Goal: Information Seeking & Learning: Find contact information

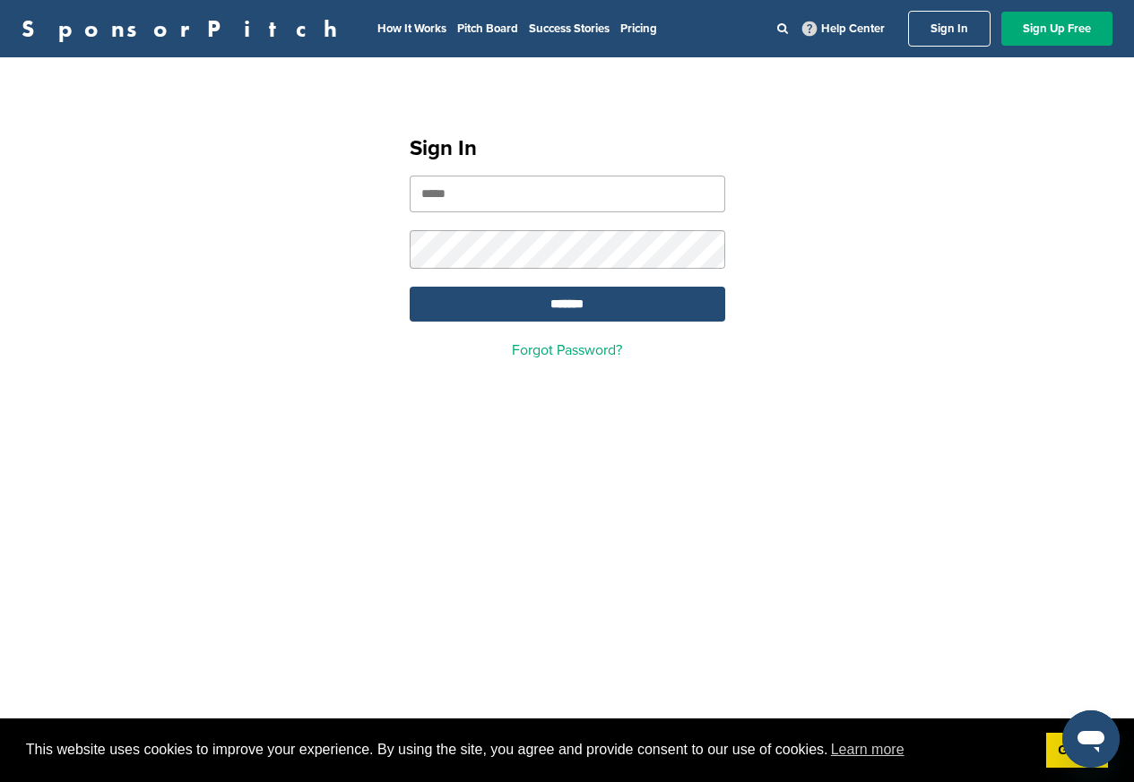
click at [463, 198] on input "email" at bounding box center [567, 194] width 315 height 37
paste input "**********"
type input "**********"
click at [553, 306] on input "*******" at bounding box center [567, 304] width 315 height 35
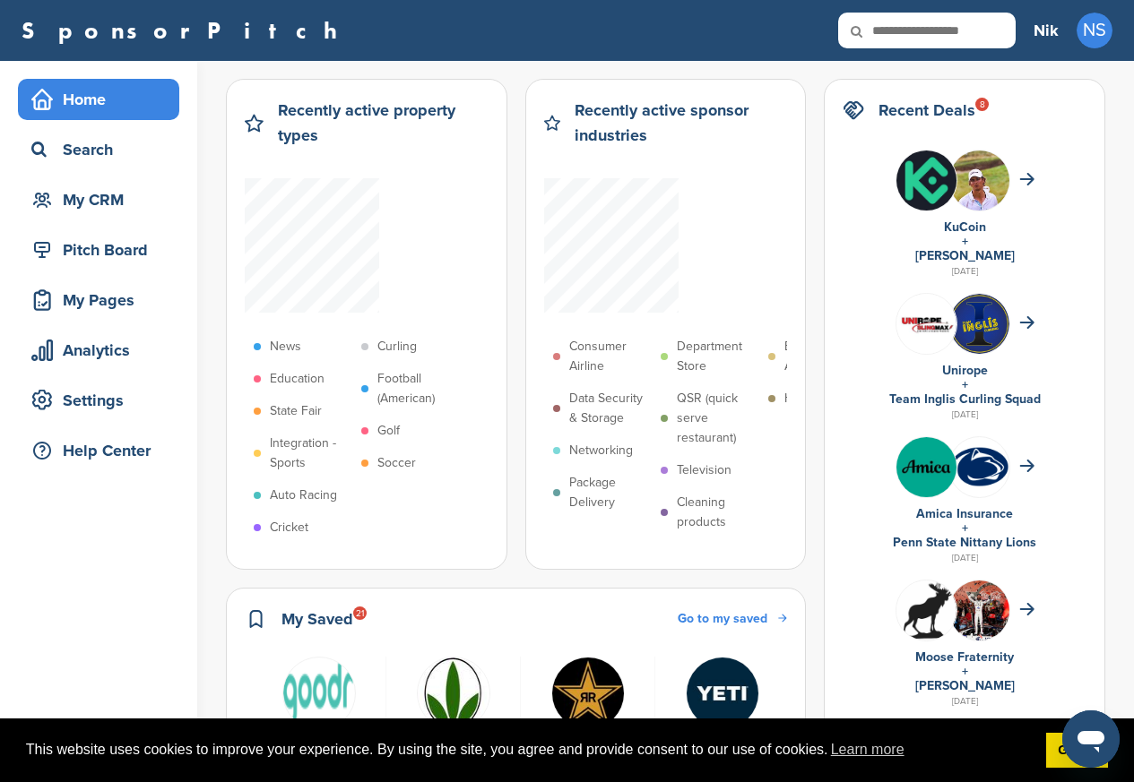
click at [1072, 751] on div "Open messaging window" at bounding box center [1091, 739] width 54 height 54
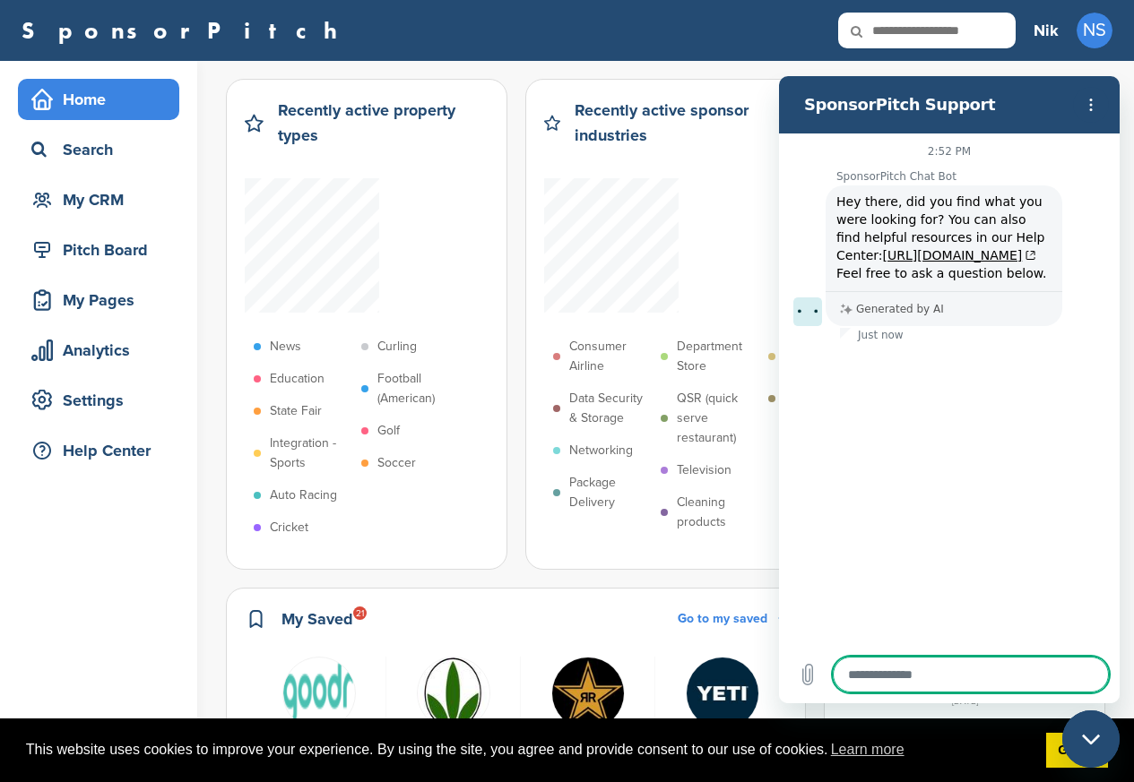
click at [1074, 746] on div "Close messaging window" at bounding box center [1091, 739] width 54 height 54
type textarea "*"
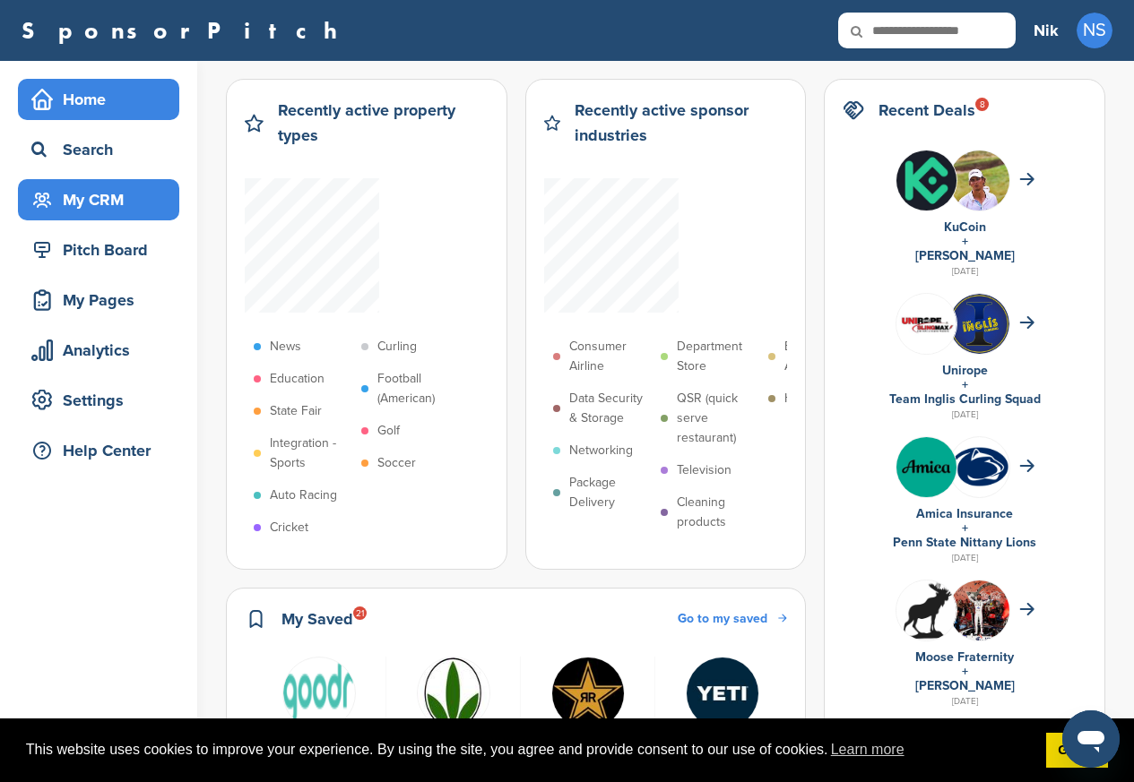
click at [90, 200] on div "My CRM" at bounding box center [103, 200] width 152 height 32
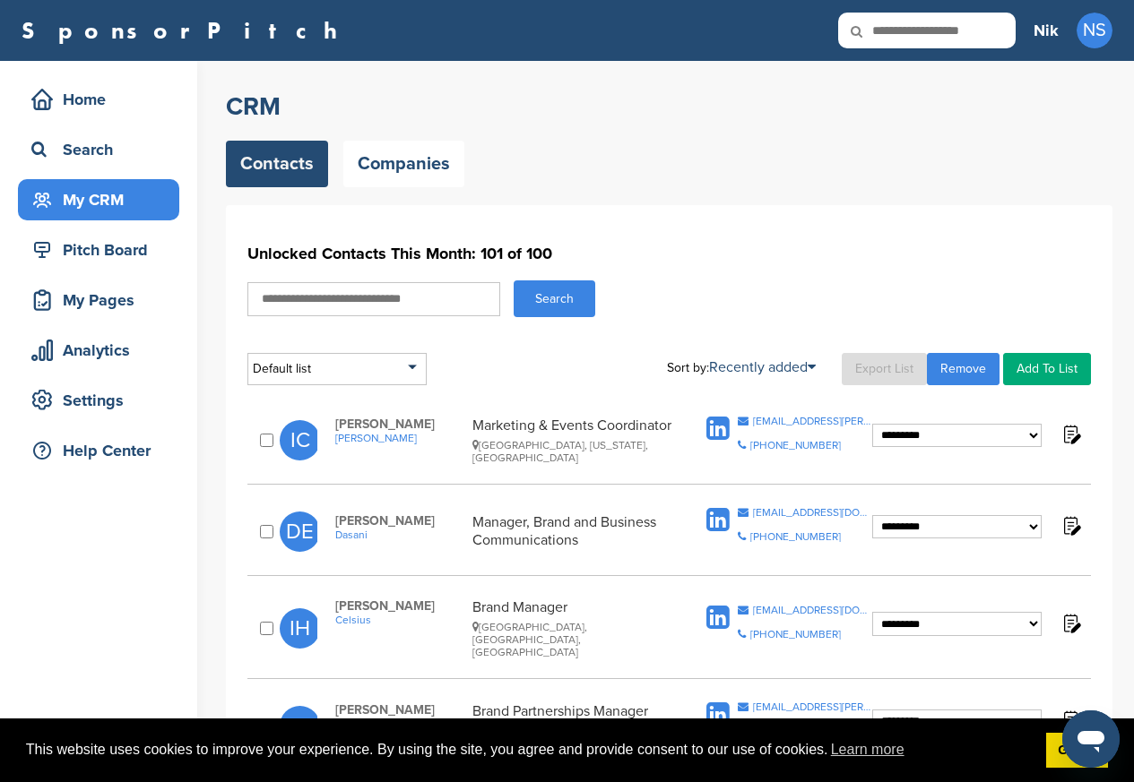
click at [880, 370] on link "Export List" at bounding box center [883, 369] width 85 height 32
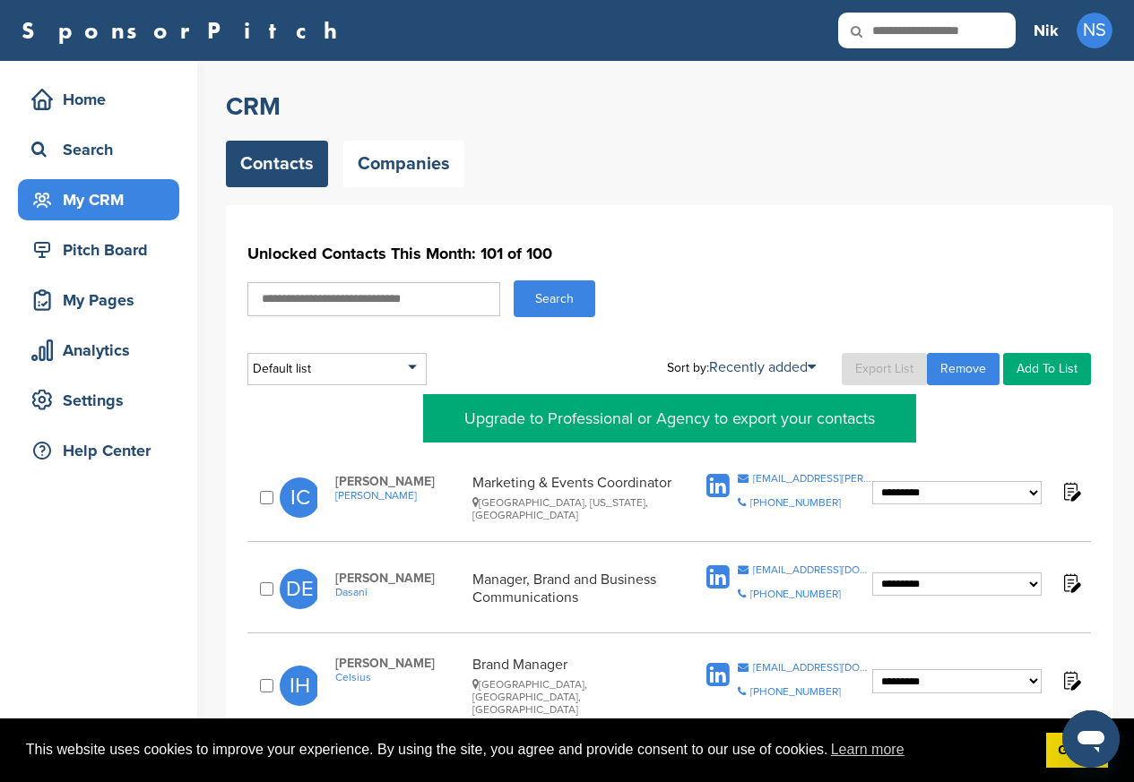
click at [374, 487] on span "Ingrid Cardenas" at bounding box center [399, 481] width 128 height 15
click at [1077, 492] on img at bounding box center [1070, 491] width 22 height 22
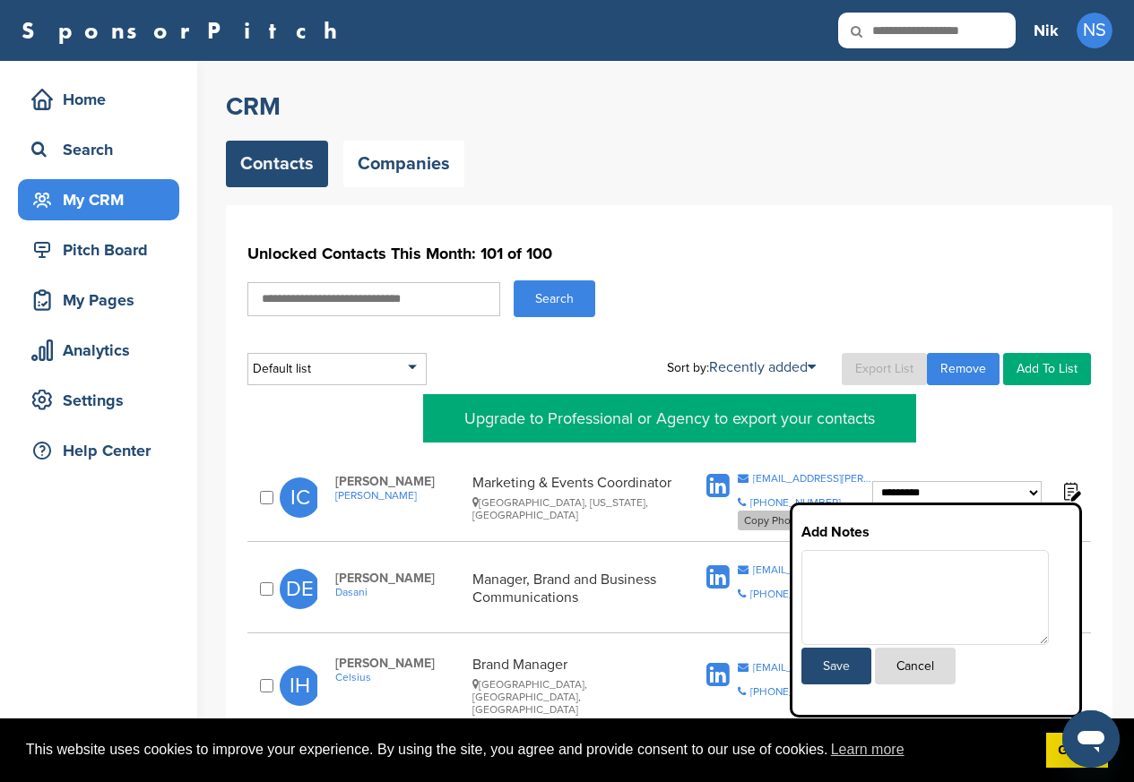
click at [775, 503] on div "[PHONE_NUMBER]" at bounding box center [795, 502] width 91 height 11
click at [915, 672] on button "Cancel" at bounding box center [915, 666] width 81 height 37
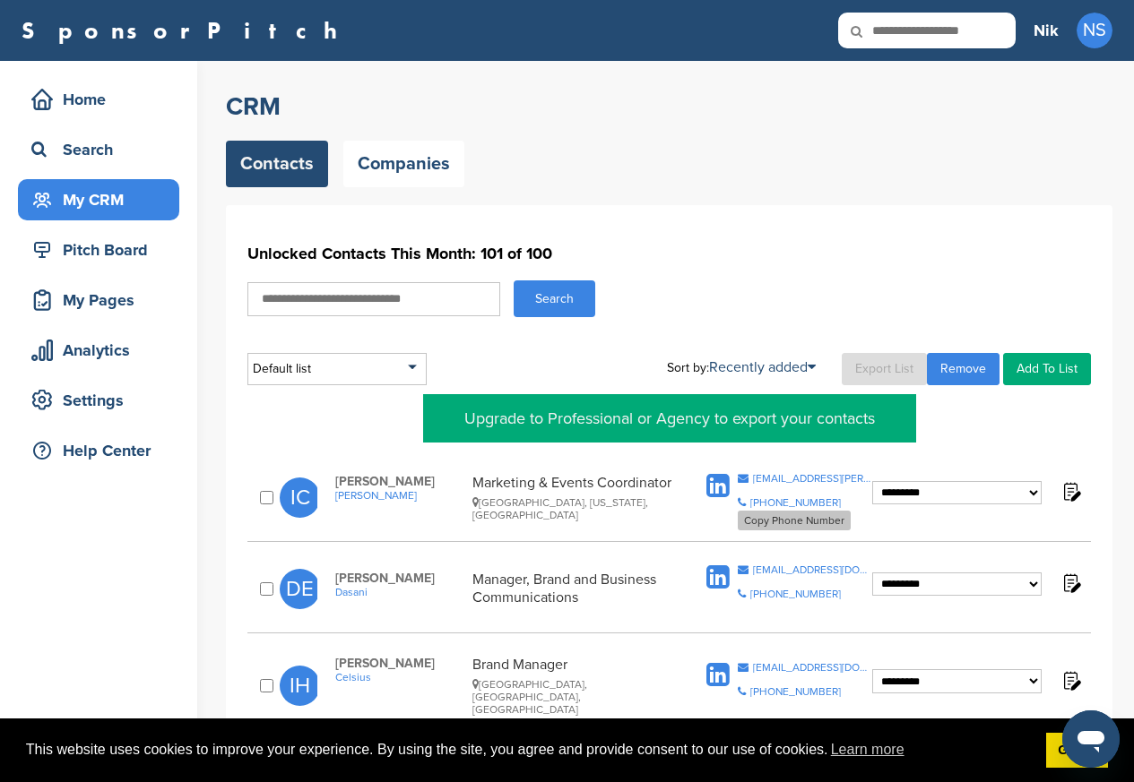
click at [773, 505] on div "[PHONE_NUMBER]" at bounding box center [795, 502] width 91 height 11
click at [802, 570] on div "[EMAIL_ADDRESS][DOMAIN_NAME]" at bounding box center [812, 570] width 119 height 11
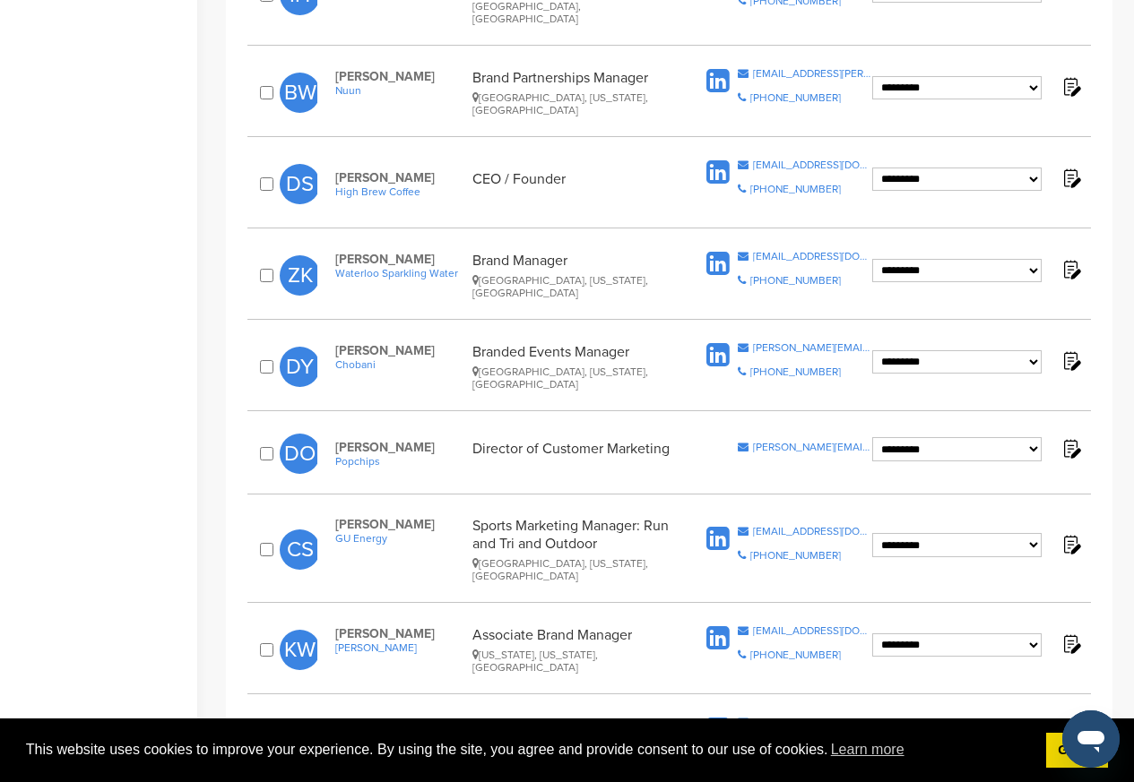
scroll to position [430, 0]
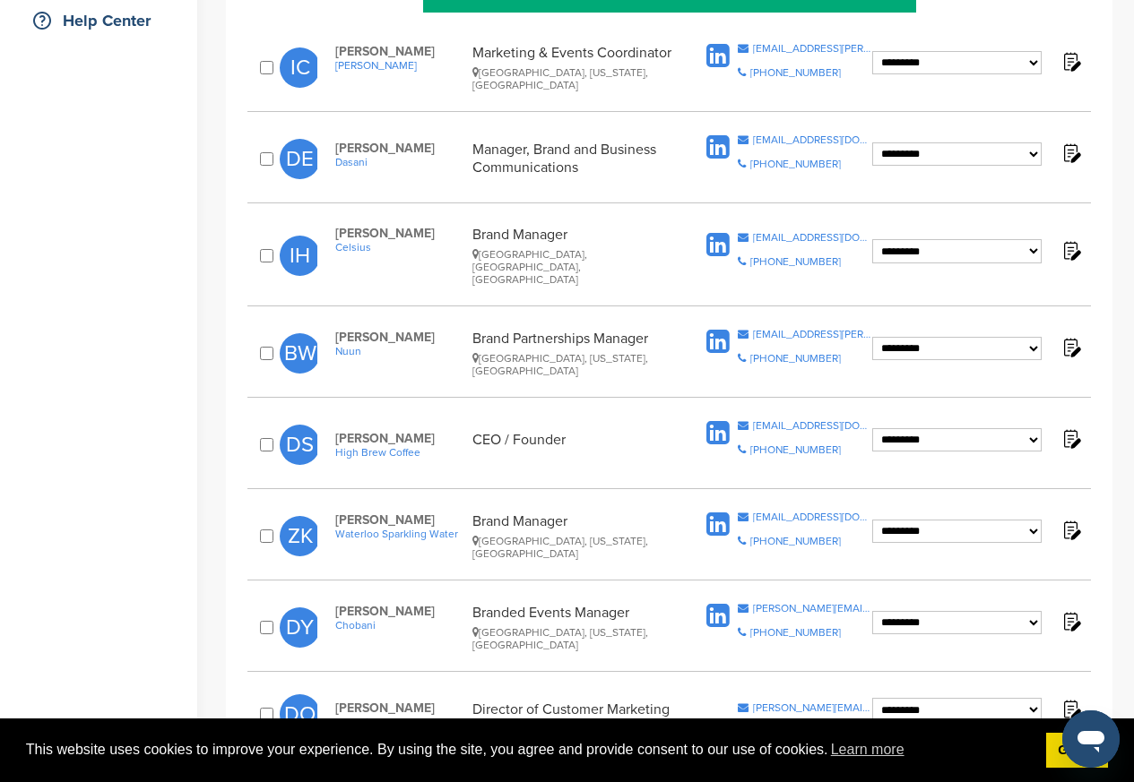
click at [772, 294] on div "**********" at bounding box center [668, 262] width 843 height 90
click at [769, 329] on div "[EMAIL_ADDRESS][PERSON_NAME][DOMAIN_NAME]" at bounding box center [812, 334] width 119 height 11
copy div
click at [769, 329] on div "bryce.wilson@nuunlife.com" at bounding box center [812, 334] width 119 height 11
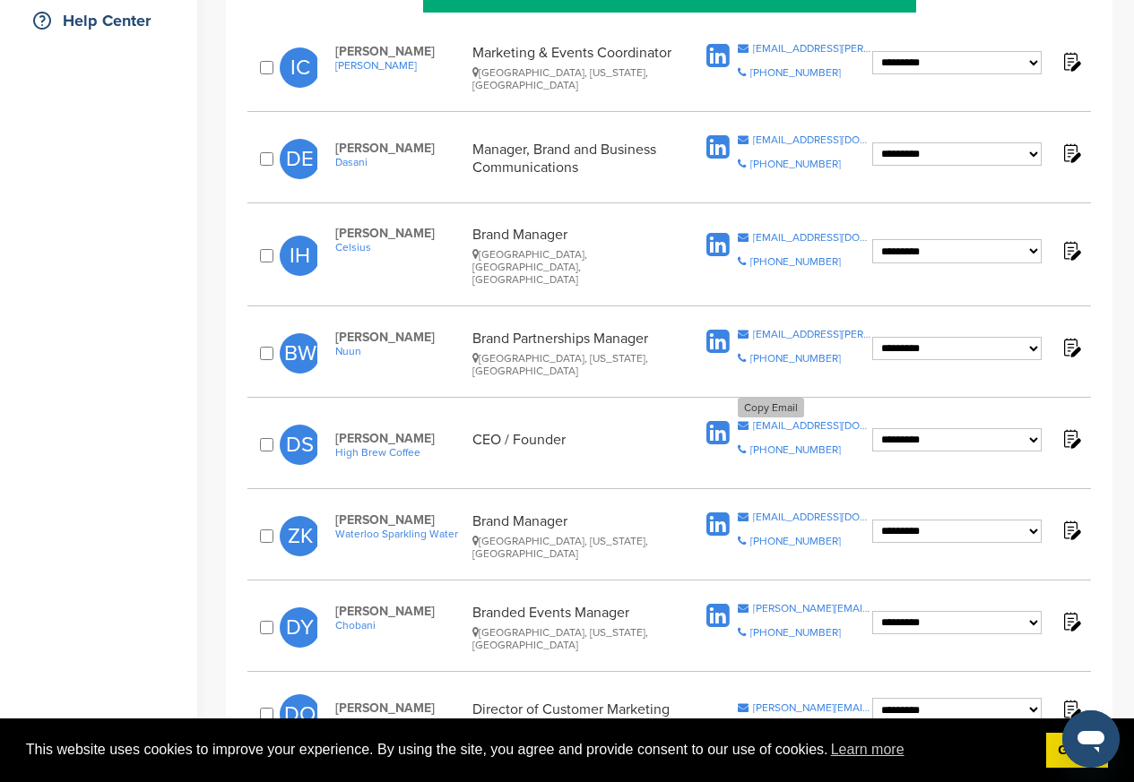
click at [773, 420] on div "marketing@highbrewcoffee.com" at bounding box center [812, 425] width 119 height 11
click at [790, 512] on div "zen@drinkwaterloo.com" at bounding box center [812, 517] width 119 height 11
click at [1080, 475] on div "**********" at bounding box center [668, 450] width 843 height 78
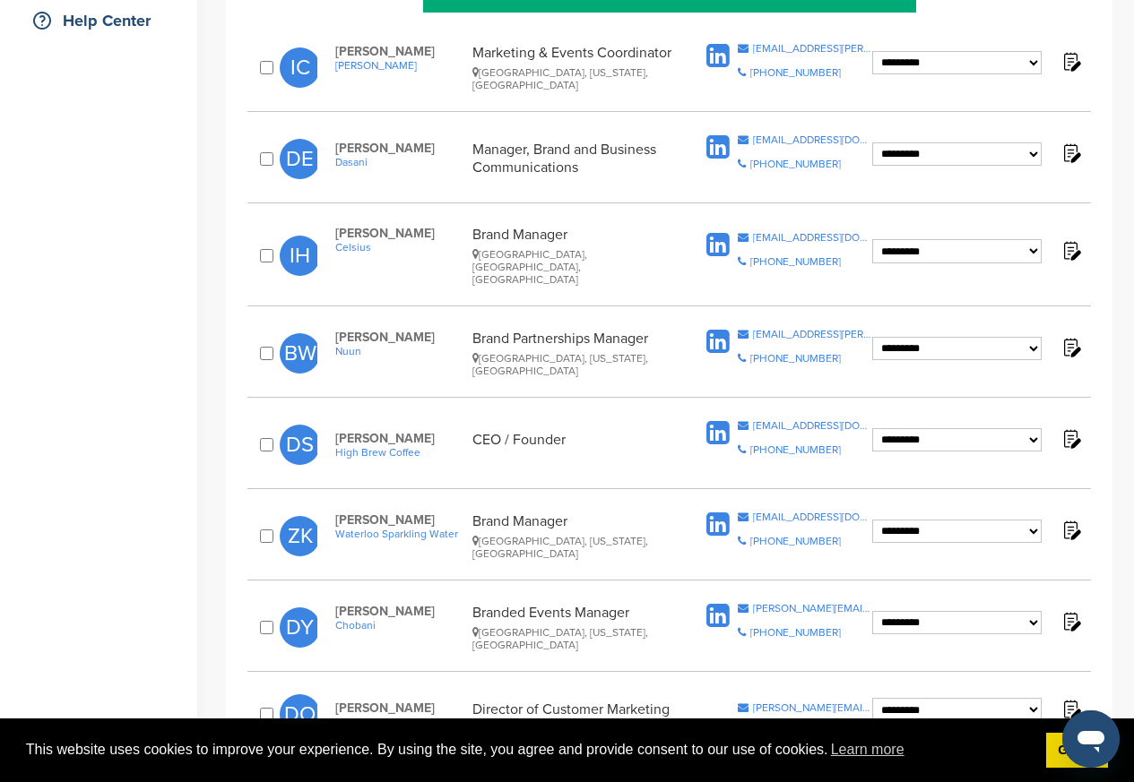
click at [339, 519] on span "[PERSON_NAME]" at bounding box center [399, 520] width 128 height 15
click at [1066, 612] on img at bounding box center [1070, 621] width 22 height 22
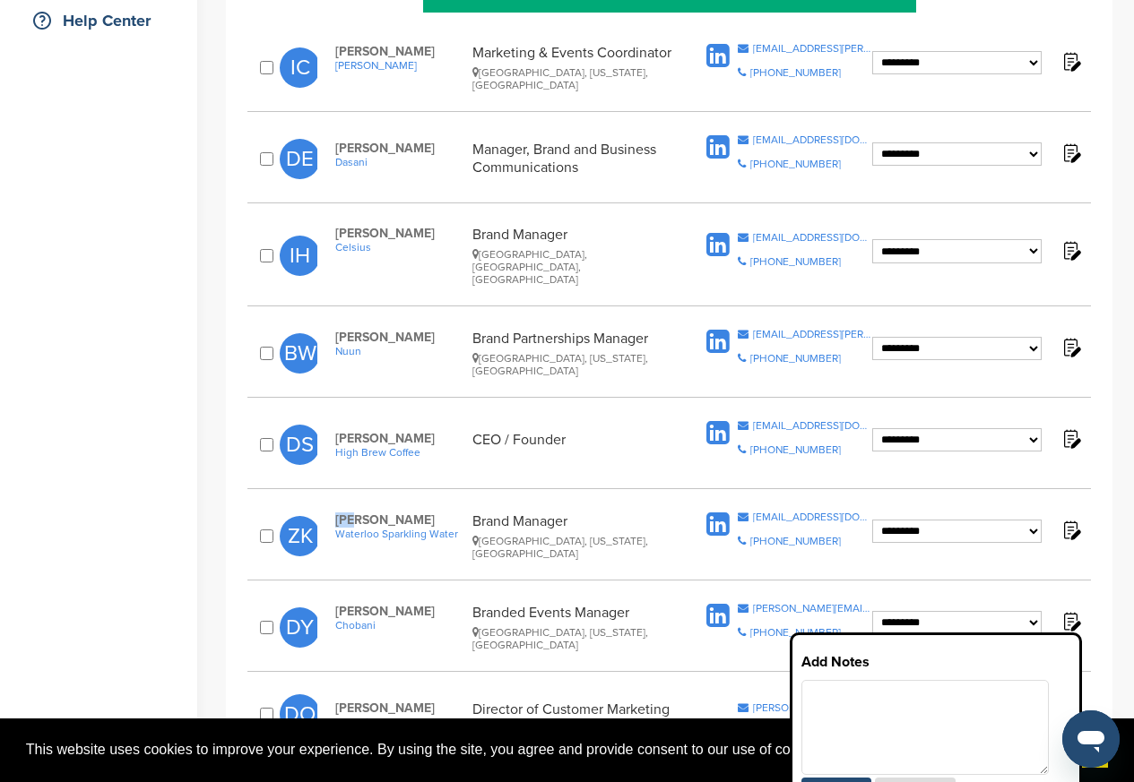
click at [1057, 694] on div at bounding box center [935, 729] width 269 height 98
click at [1067, 610] on img at bounding box center [1070, 621] width 22 height 22
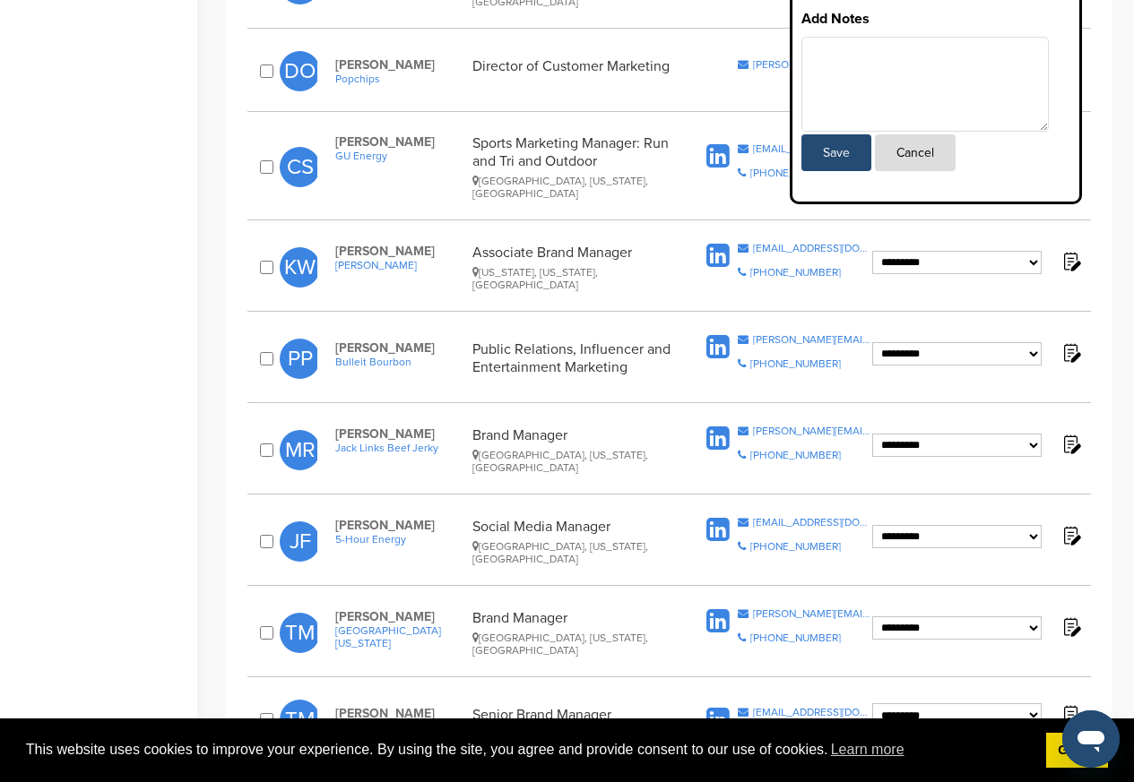
scroll to position [1075, 0]
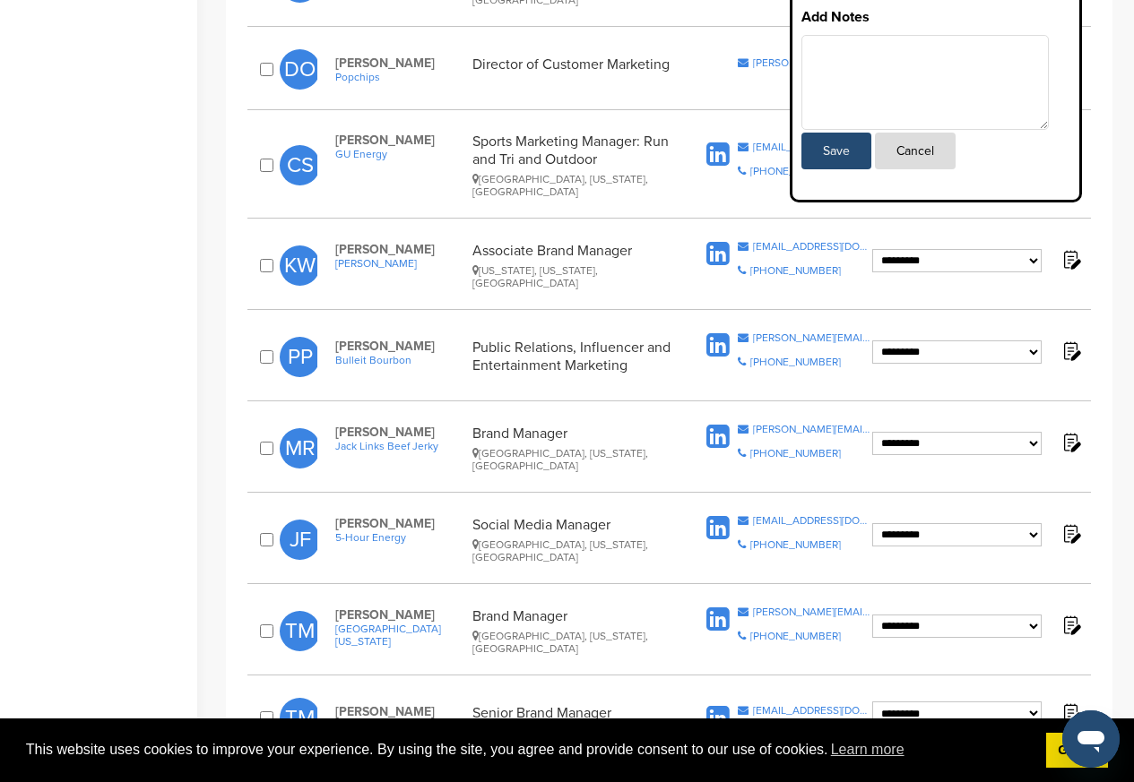
click at [911, 151] on button "Cancel" at bounding box center [915, 151] width 81 height 37
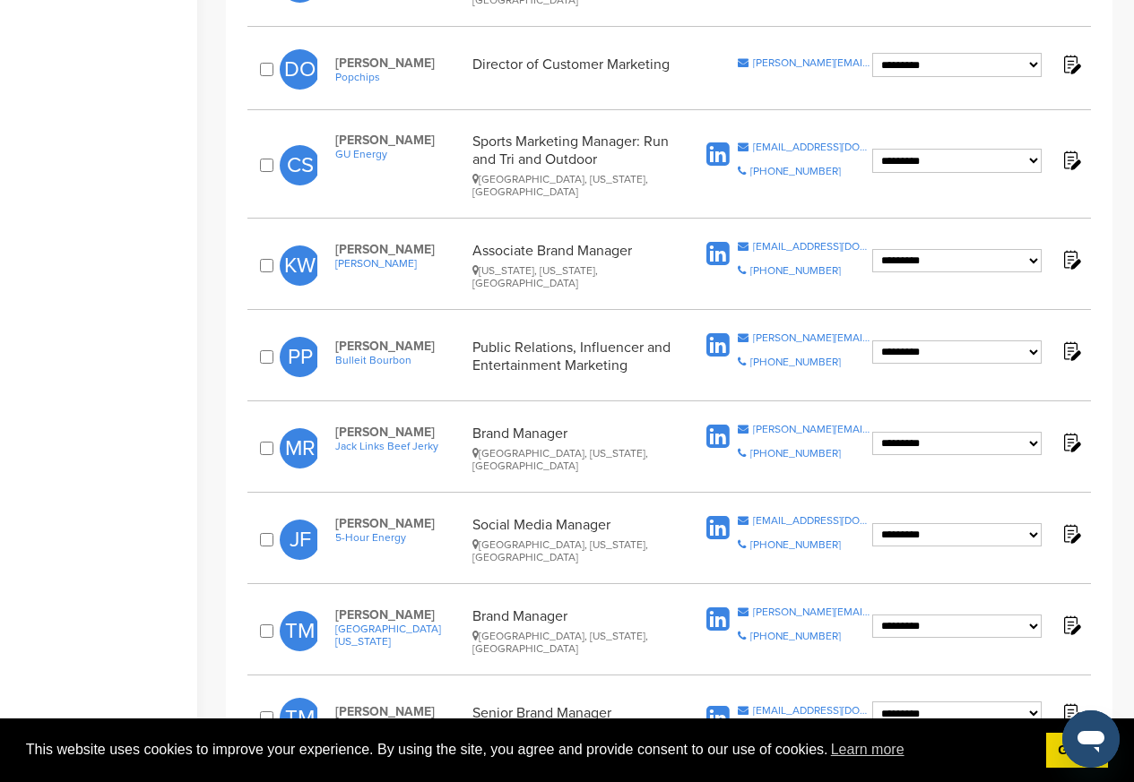
click at [1066, 53] on img at bounding box center [1070, 64] width 22 height 22
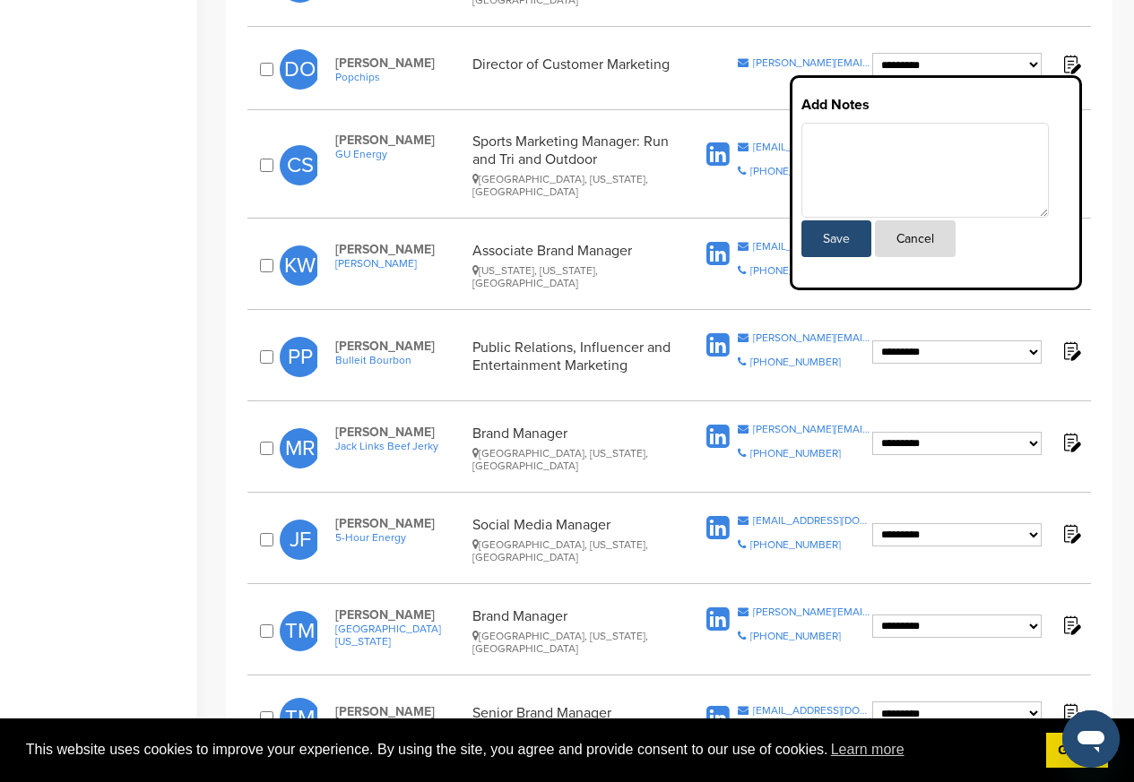
click at [899, 227] on button "Cancel" at bounding box center [915, 238] width 81 height 37
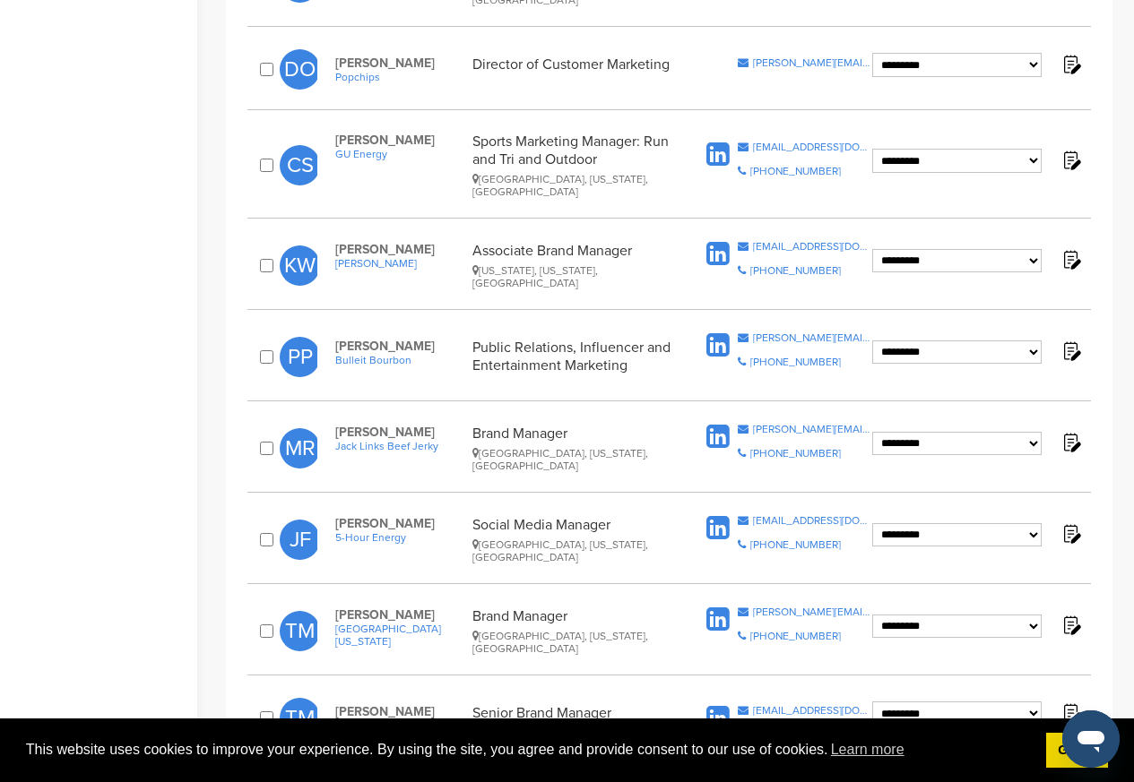
click at [1066, 53] on img at bounding box center [1070, 64] width 22 height 22
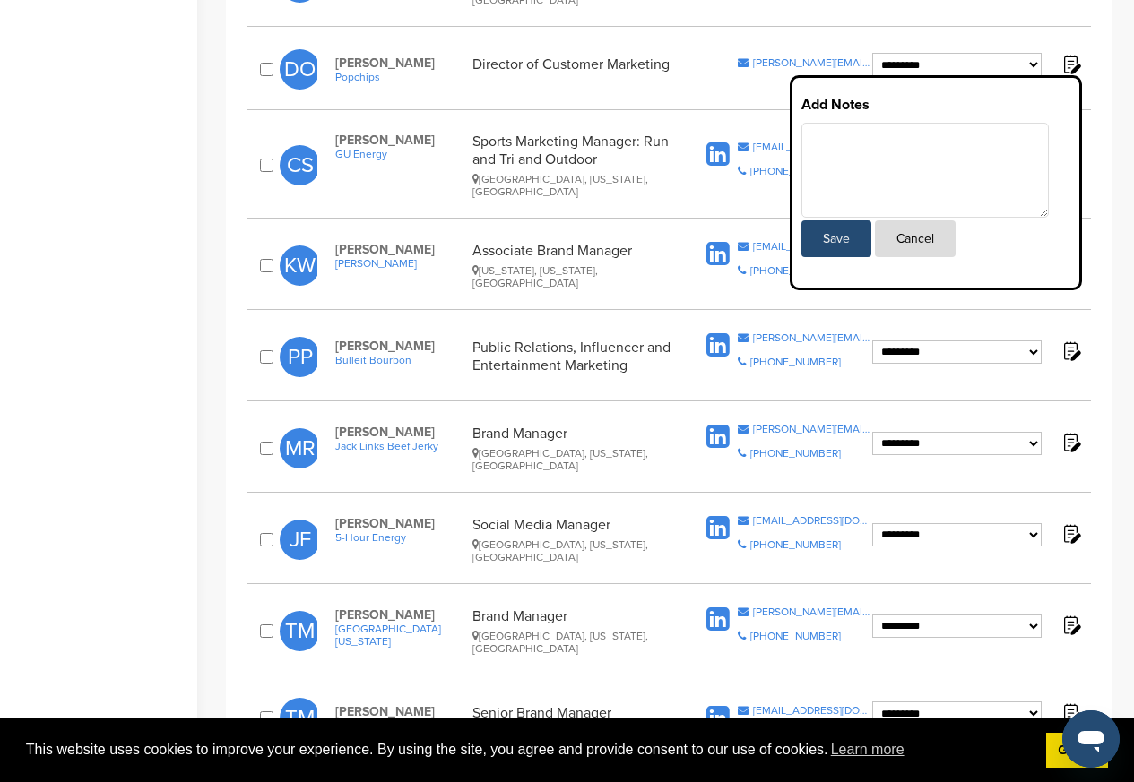
click at [899, 229] on button "Cancel" at bounding box center [915, 238] width 81 height 37
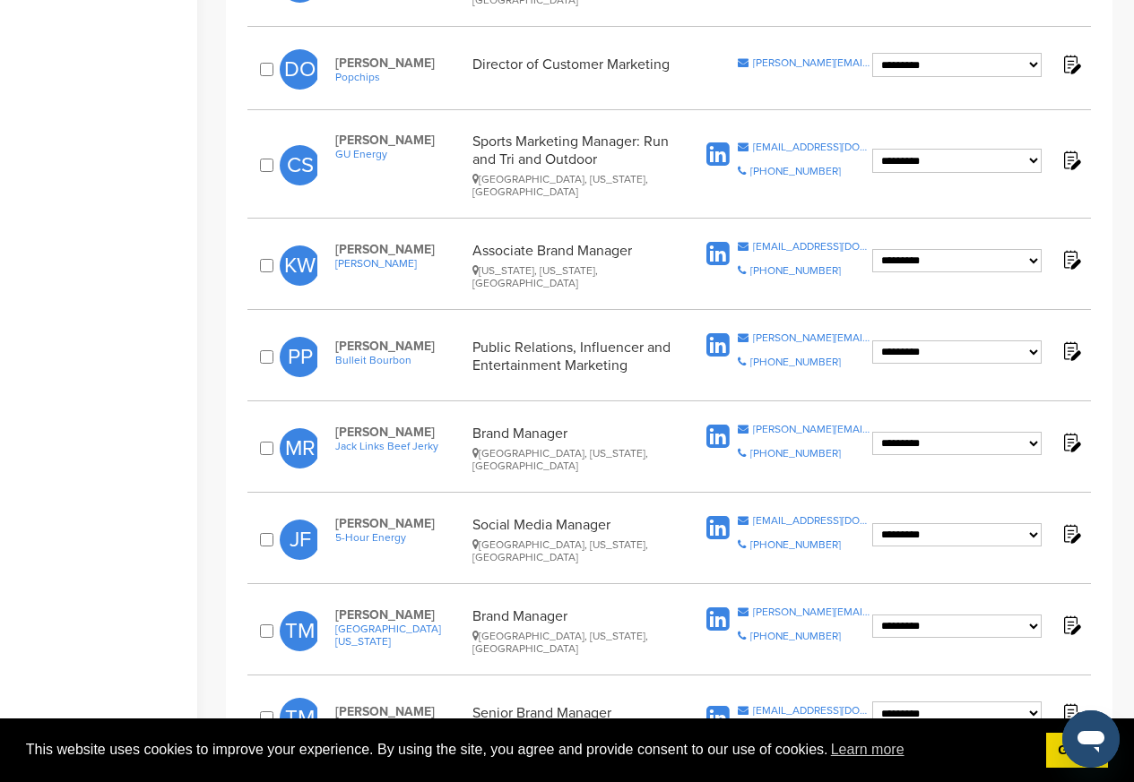
click at [1069, 54] on img at bounding box center [1070, 64] width 22 height 22
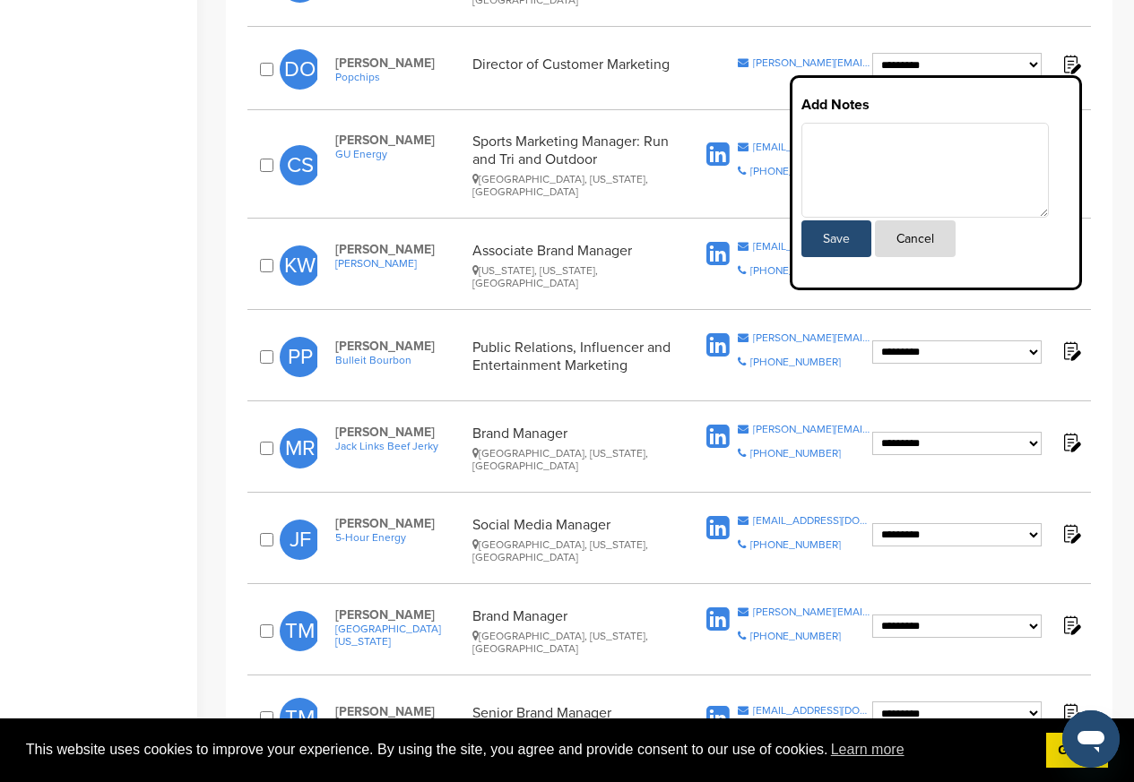
click at [1085, 54] on div "**********" at bounding box center [668, 69] width 843 height 58
click at [905, 229] on button "Cancel" at bounding box center [915, 238] width 81 height 37
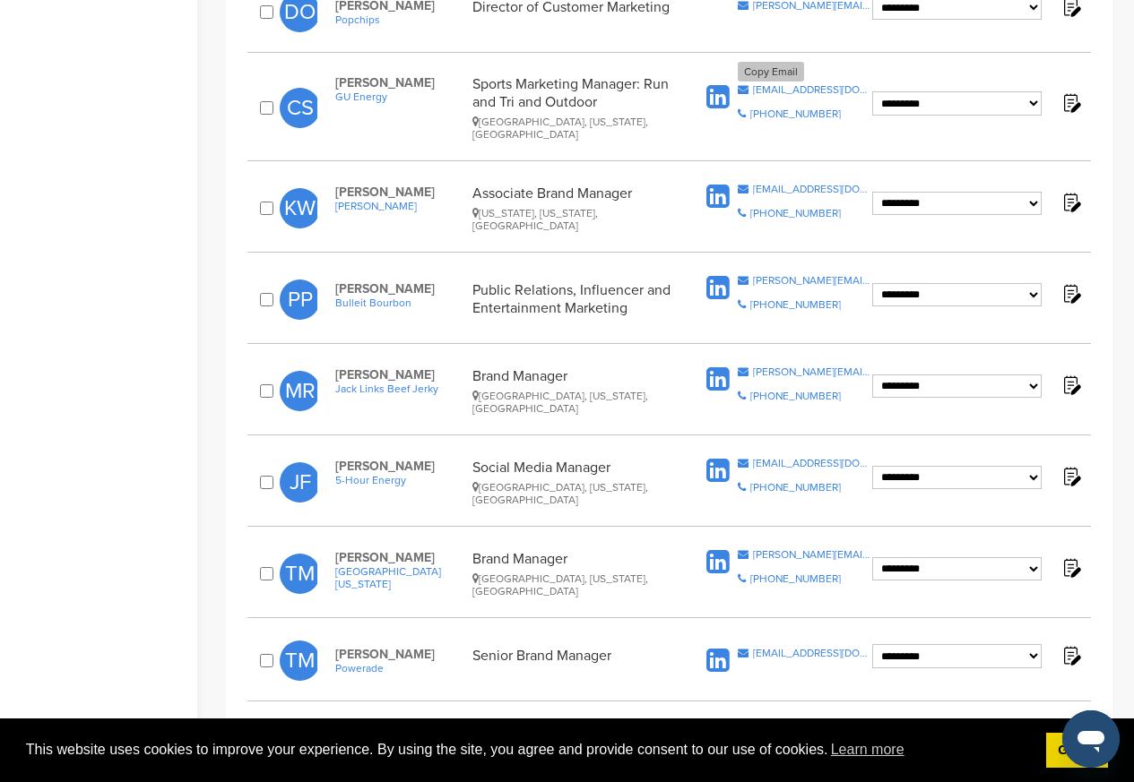
click at [775, 84] on div "csanti@guenergy.com" at bounding box center [812, 89] width 119 height 11
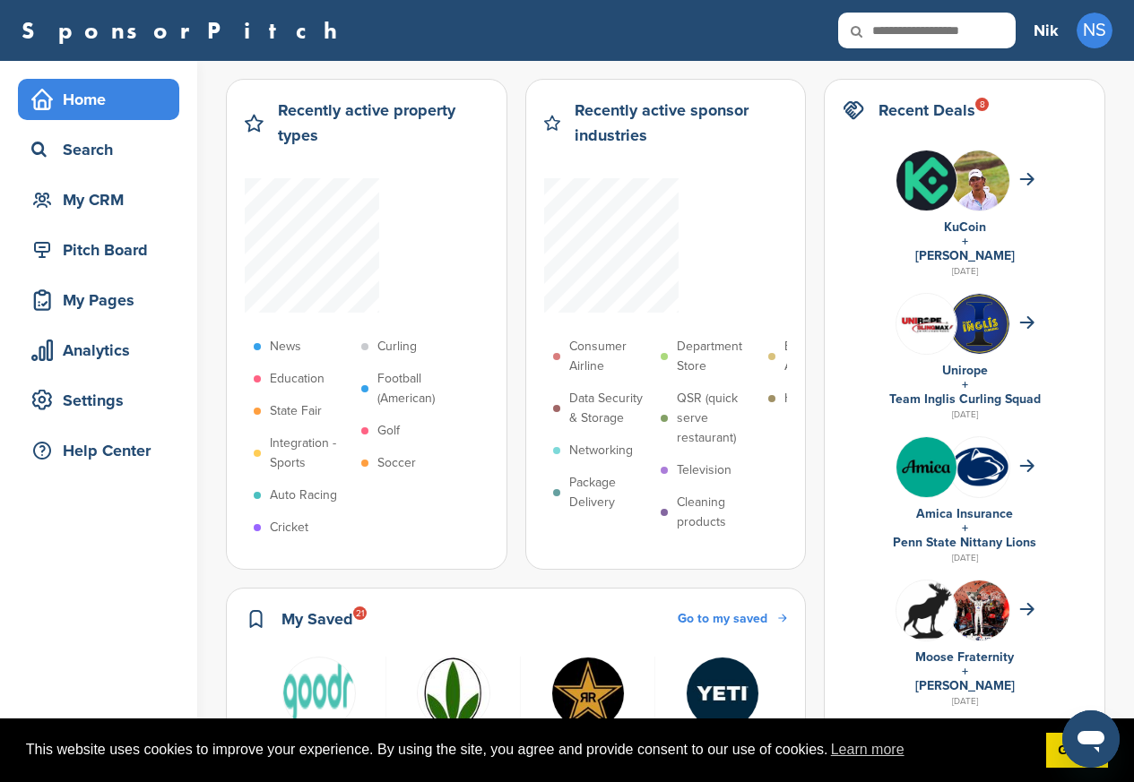
click at [90, 200] on div "My CRM" at bounding box center [103, 200] width 152 height 32
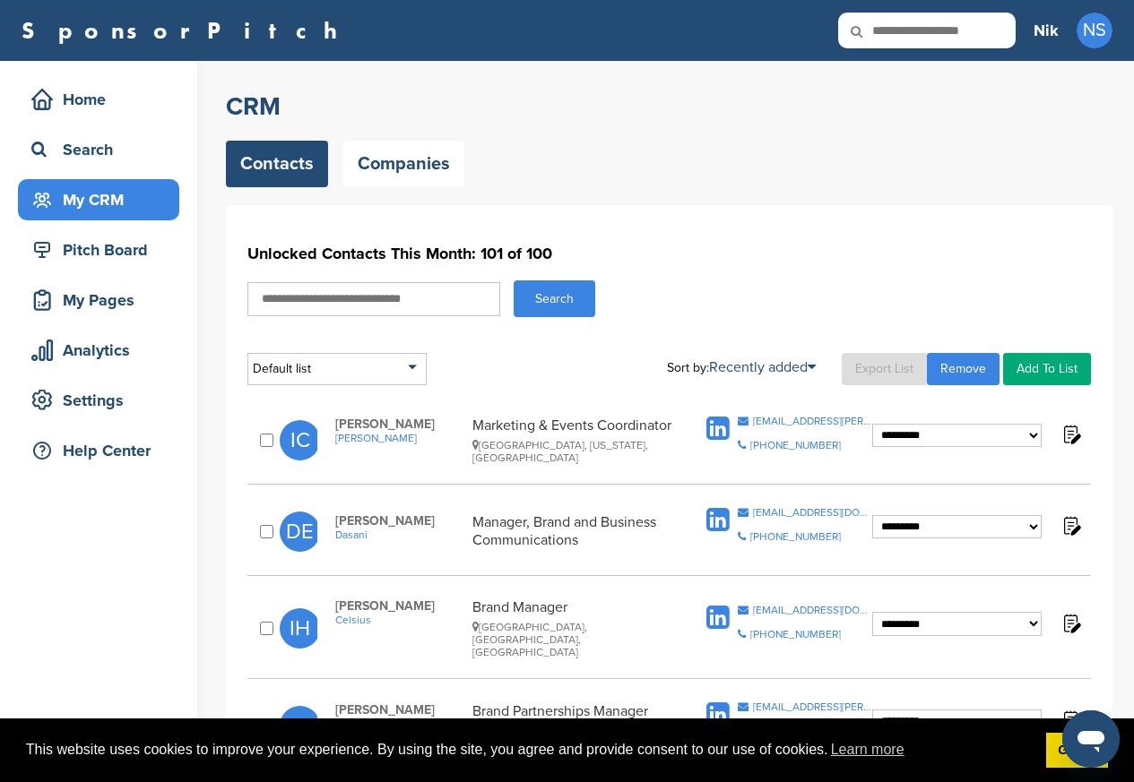
click at [82, 200] on div "My CRM" at bounding box center [103, 200] width 152 height 32
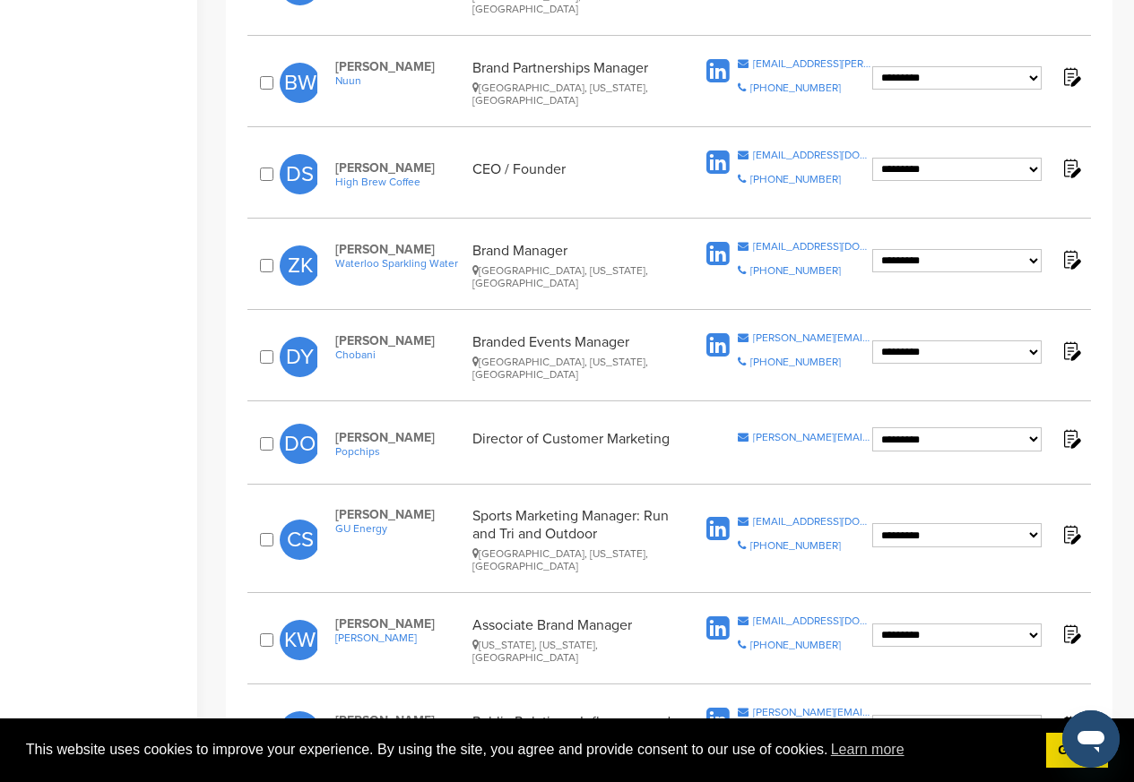
scroll to position [645, 0]
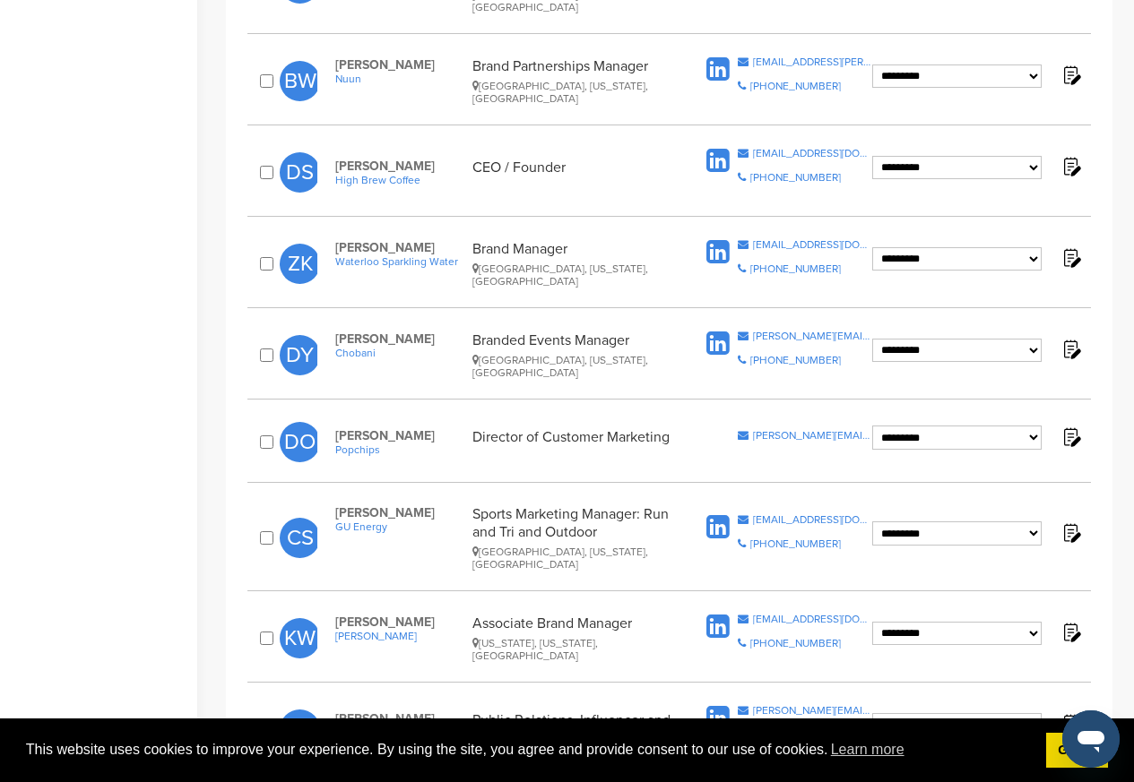
click at [773, 336] on span "Copy Email [PERSON_NAME][EMAIL_ADDRESS][DOMAIN_NAME] Copy Phone Number [PHONE_N…" at bounding box center [804, 355] width 134 height 48
click at [790, 336] on span "Copy Email [PERSON_NAME][EMAIL_ADDRESS][DOMAIN_NAME] Copy Phone Number [PHONE_N…" at bounding box center [804, 355] width 134 height 48
click at [790, 336] on span "Copy Email daniel.yuan@chobani.com Copy Phone Number +1-212-364-6490" at bounding box center [804, 355] width 134 height 48
click at [813, 336] on span "Copy Email daniel.yuan@chobani.com Copy Phone Number +1-212-364-6490" at bounding box center [804, 355] width 134 height 48
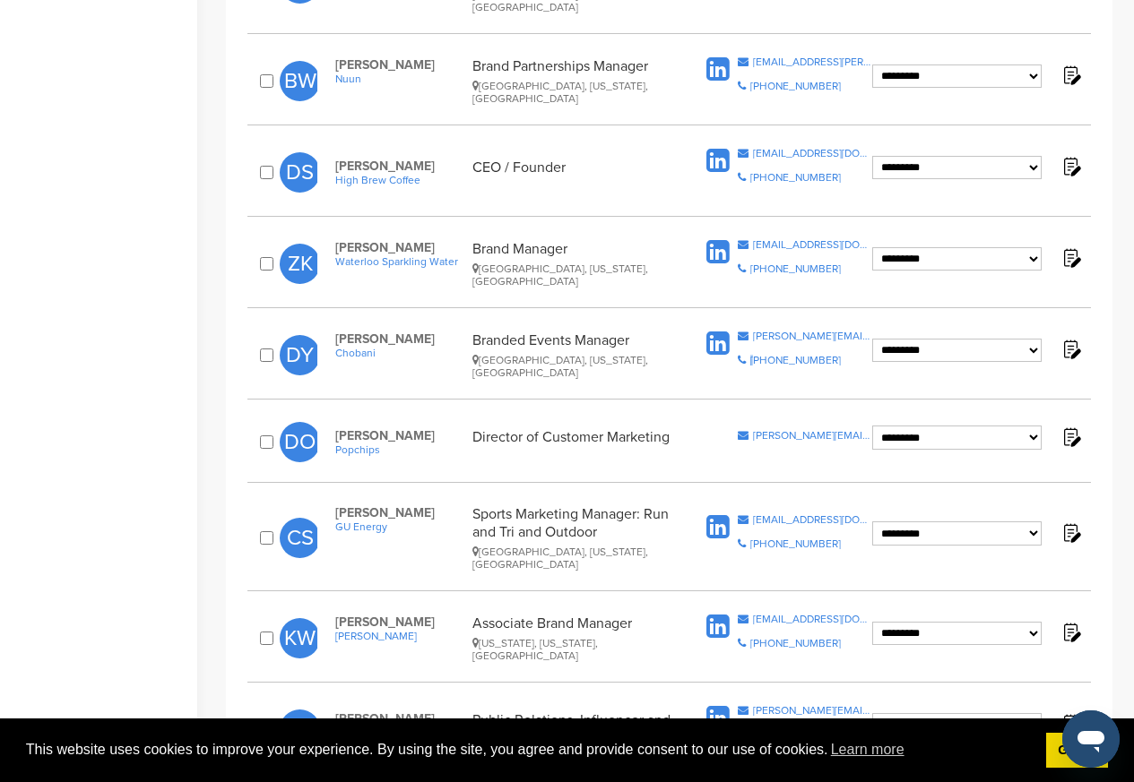
click at [813, 336] on span "Copy Email daniel.yuan@chobani.com Copy Phone Number +1-212-364-6490" at bounding box center [804, 355] width 134 height 48
click at [1080, 338] on img at bounding box center [1070, 349] width 22 height 22
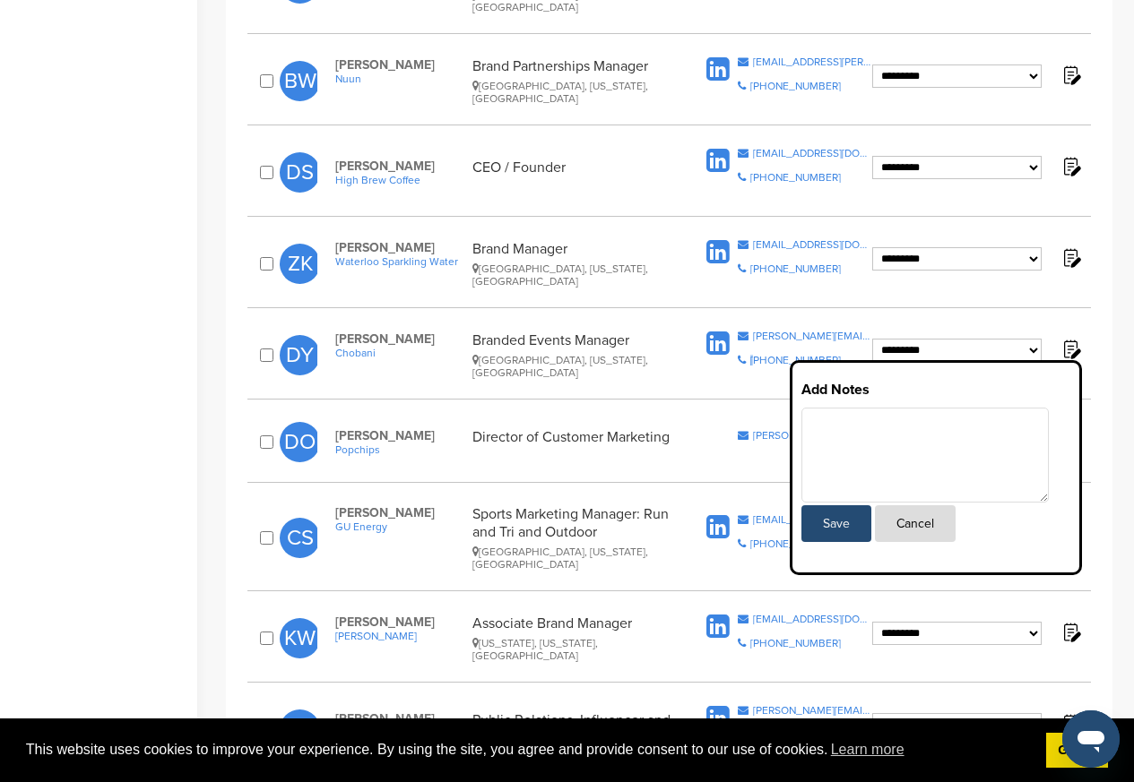
click at [901, 513] on button "Cancel" at bounding box center [915, 523] width 81 height 37
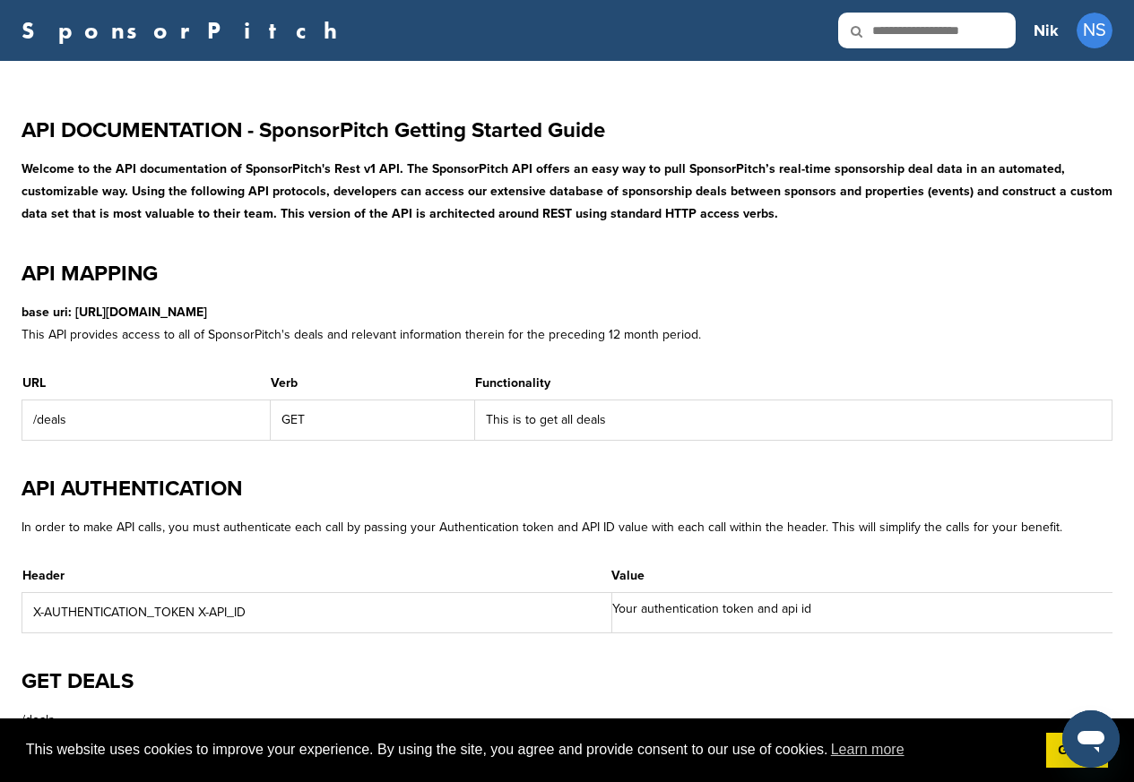
click at [769, 319] on p "base uri: [URL][DOMAIN_NAME]" at bounding box center [567, 312] width 1091 height 22
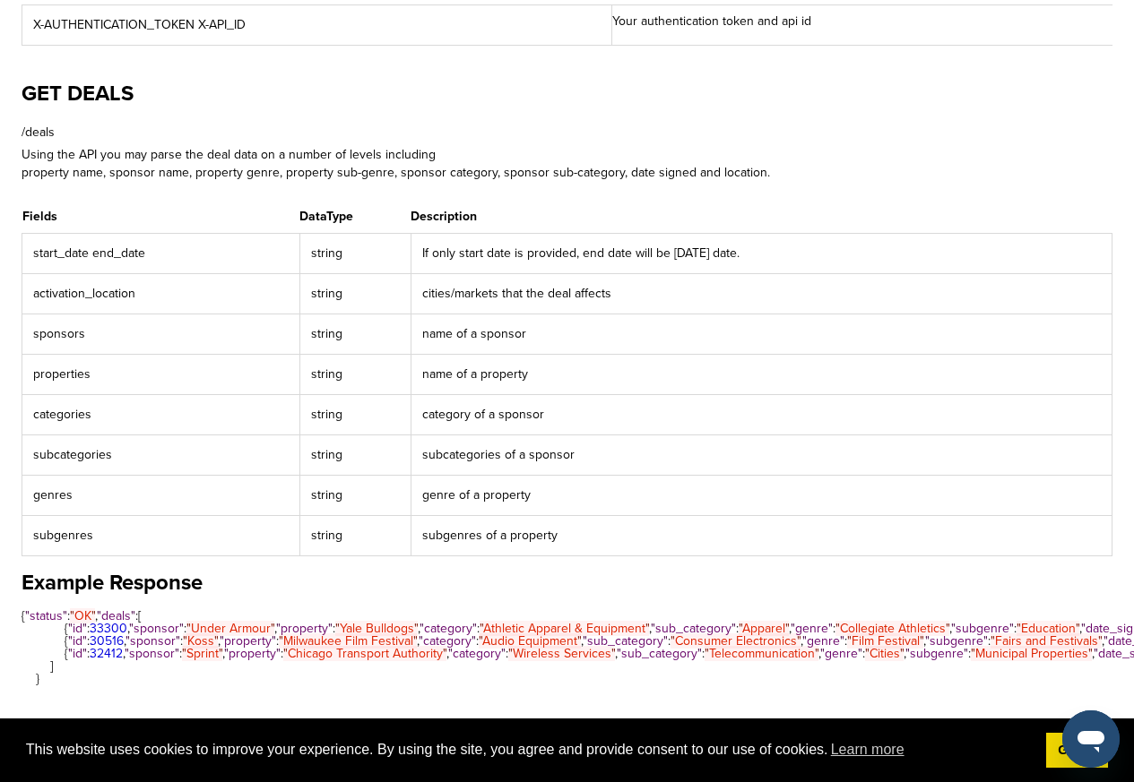
scroll to position [645, 0]
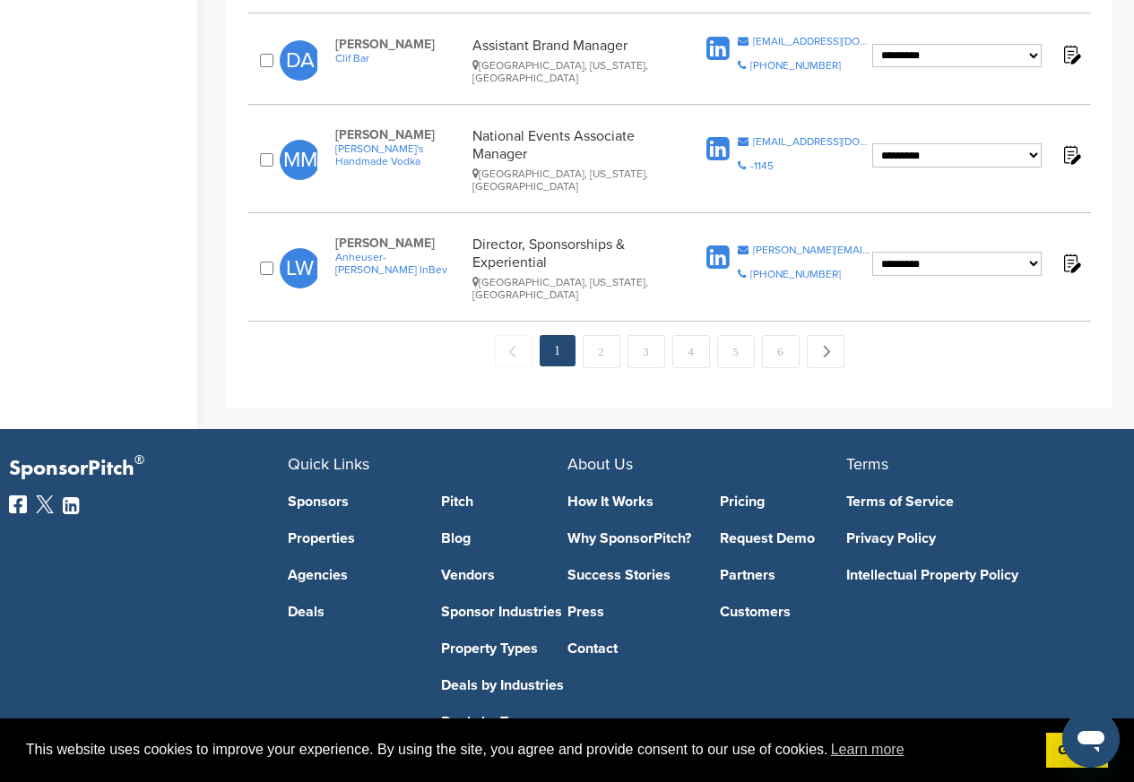
scroll to position [1954, 0]
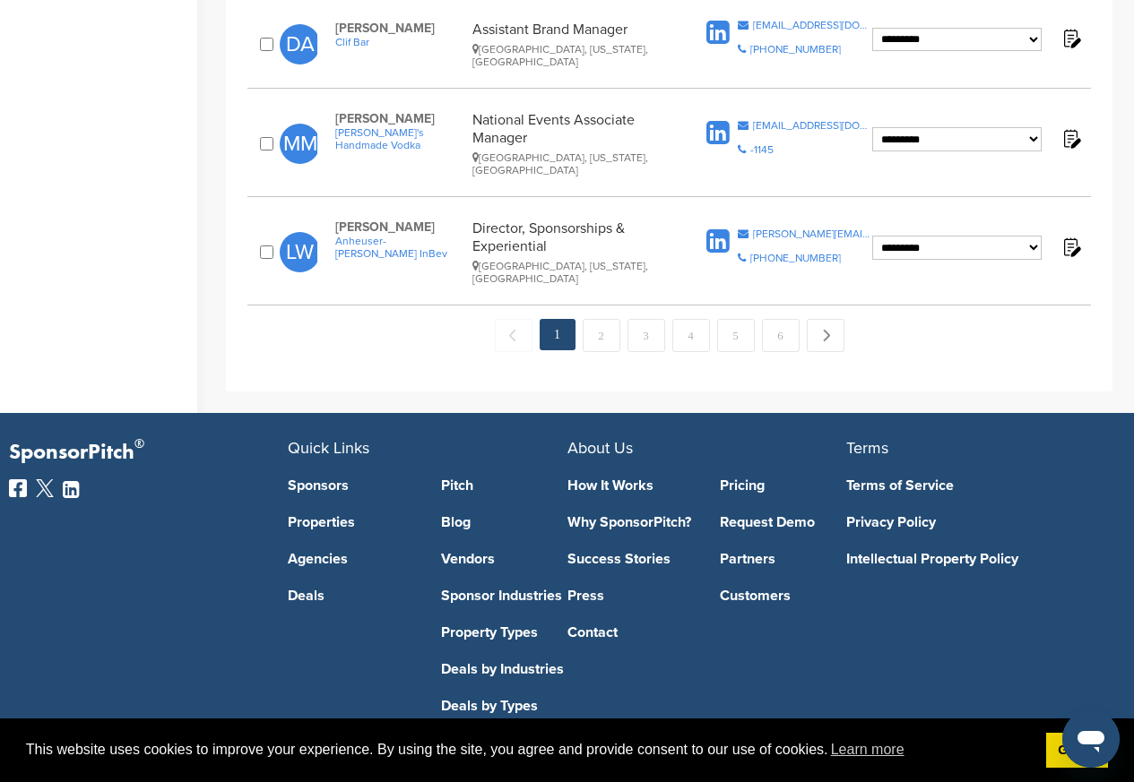
click at [572, 319] on em "1" at bounding box center [557, 334] width 36 height 31
click at [602, 319] on link "2" at bounding box center [601, 335] width 38 height 33
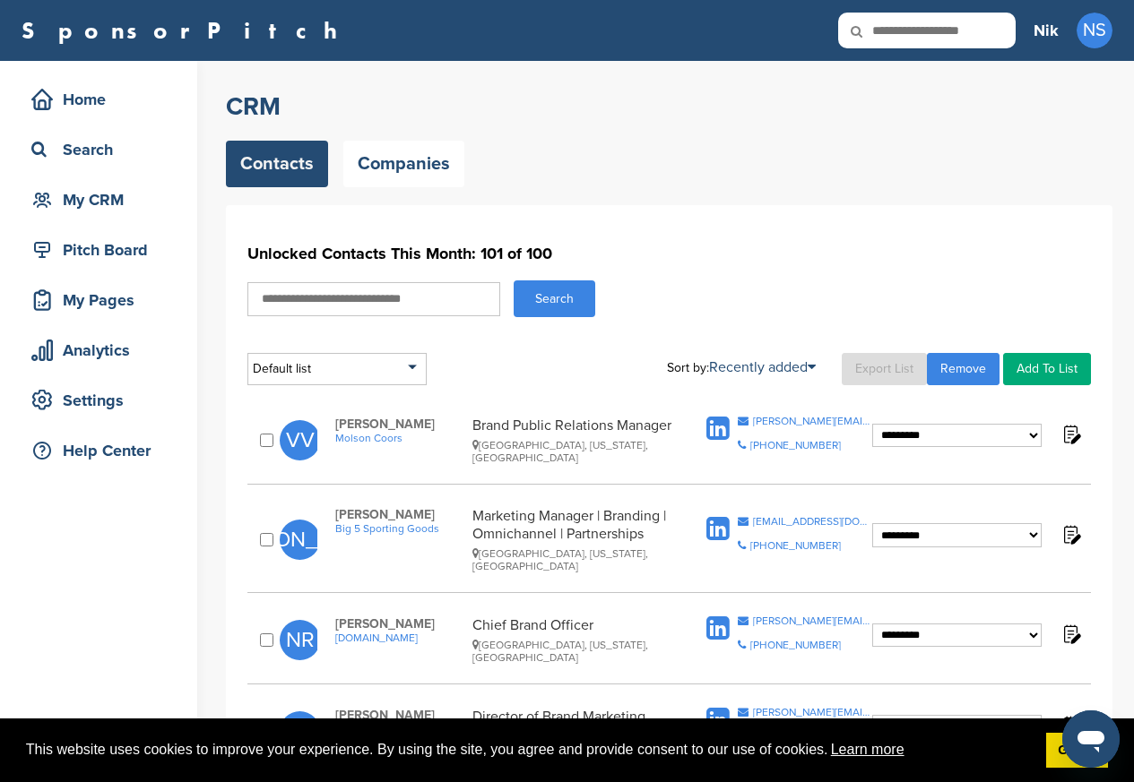
click at [853, 752] on link "Learn more" at bounding box center [867, 750] width 79 height 27
click at [1079, 751] on icon "Open messaging window" at bounding box center [1090, 739] width 32 height 32
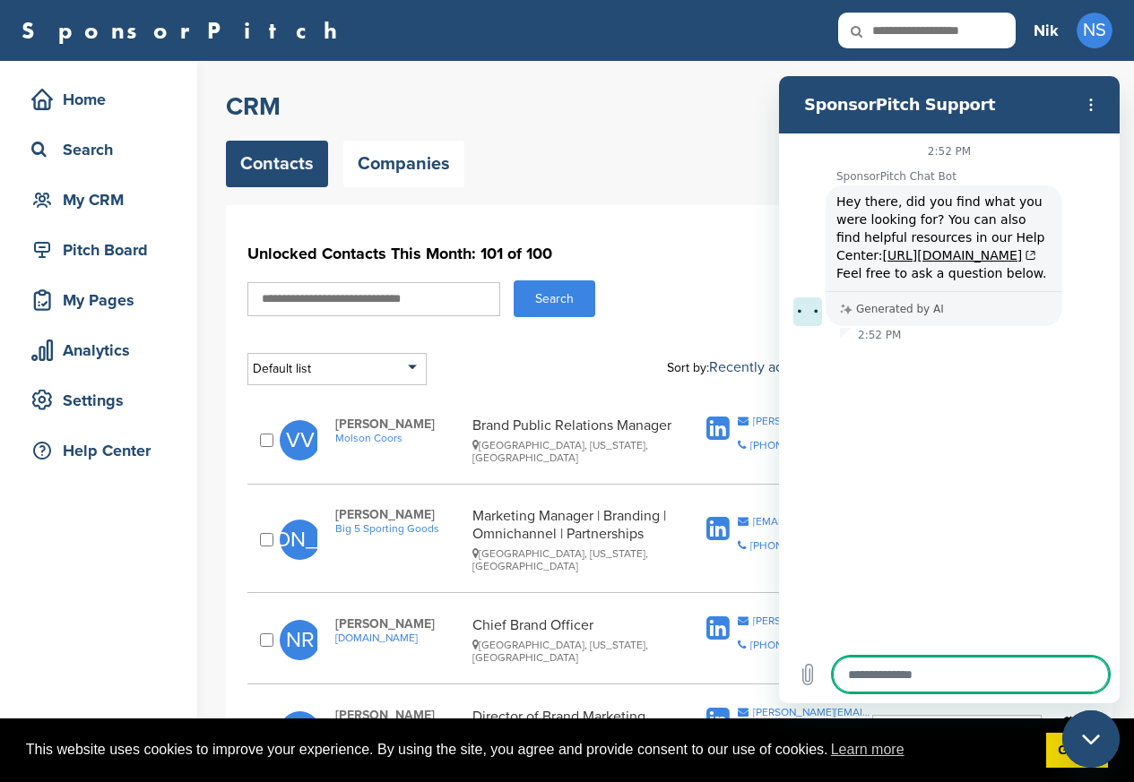
click at [1088, 746] on div "Close messaging window" at bounding box center [1091, 739] width 54 height 54
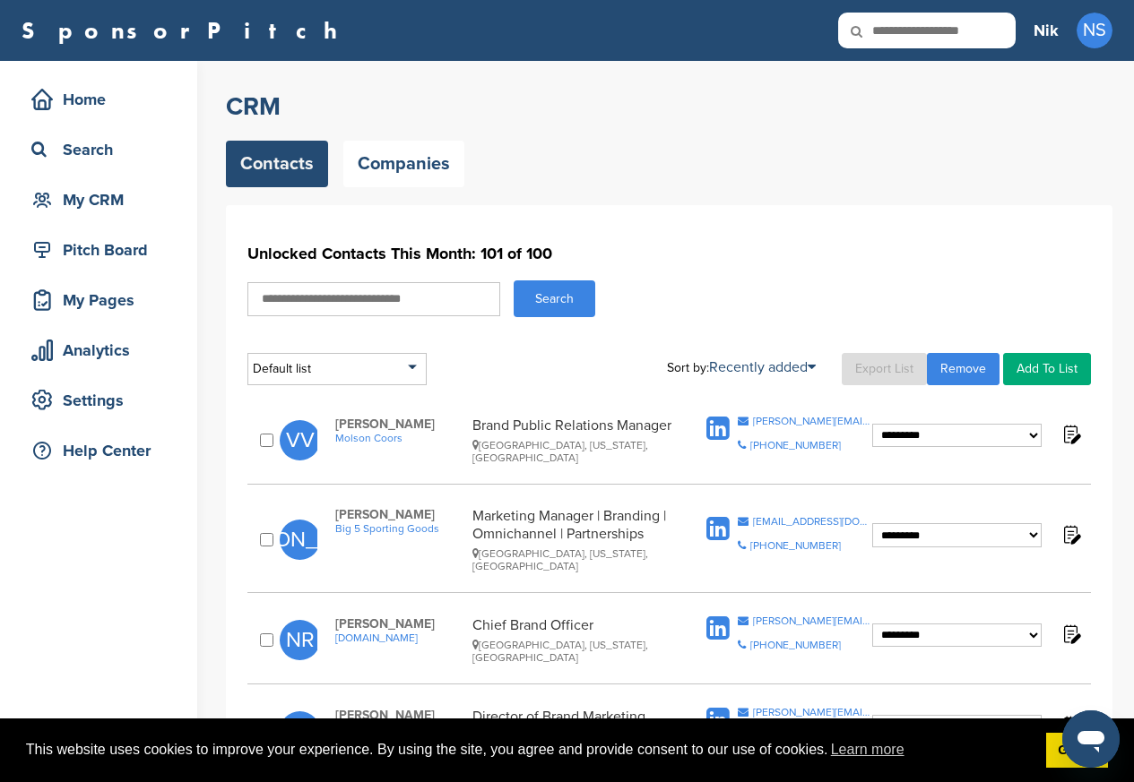
click at [1082, 750] on icon "Open messaging window" at bounding box center [1090, 739] width 32 height 32
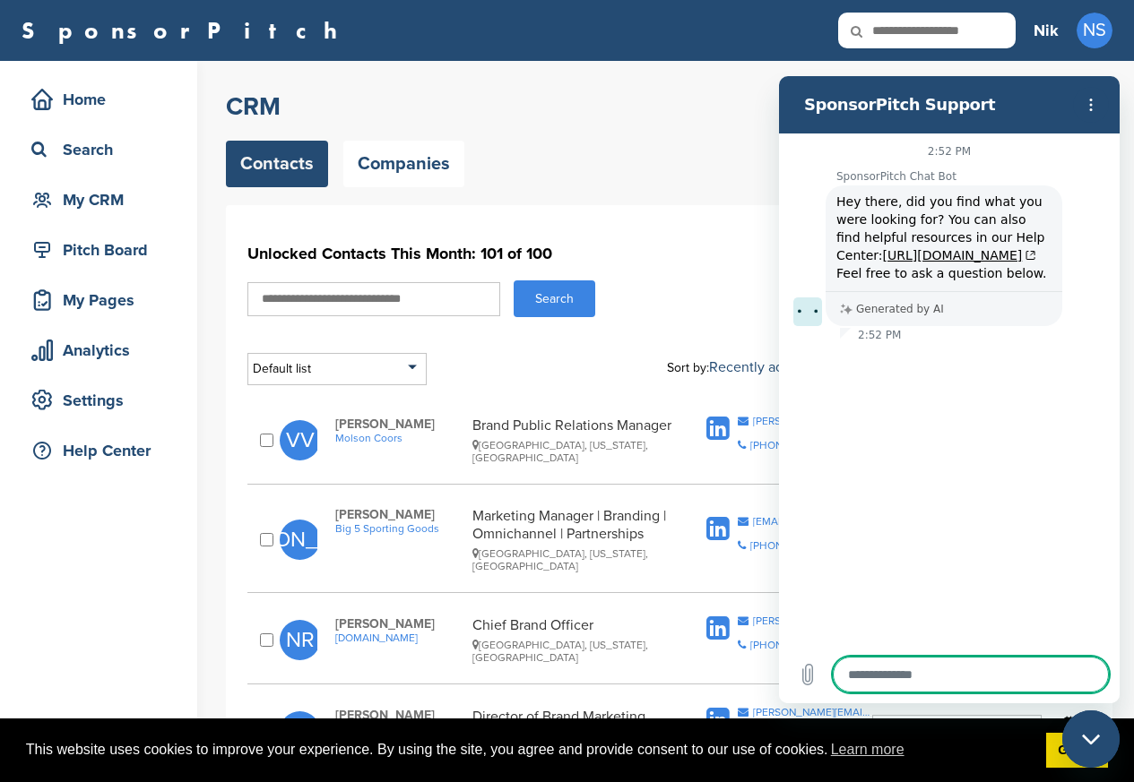
click at [1083, 741] on icon "Close messaging window" at bounding box center [1091, 740] width 19 height 12
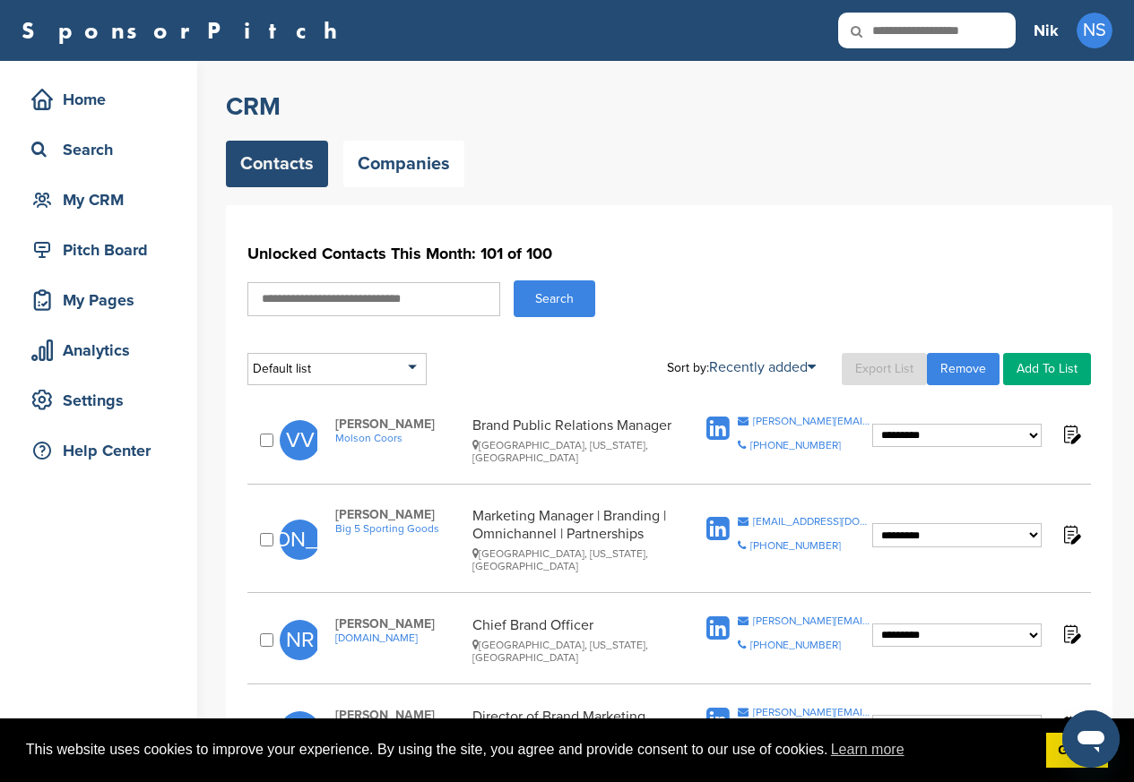
click at [1074, 751] on icon "Open messaging window" at bounding box center [1090, 739] width 32 height 32
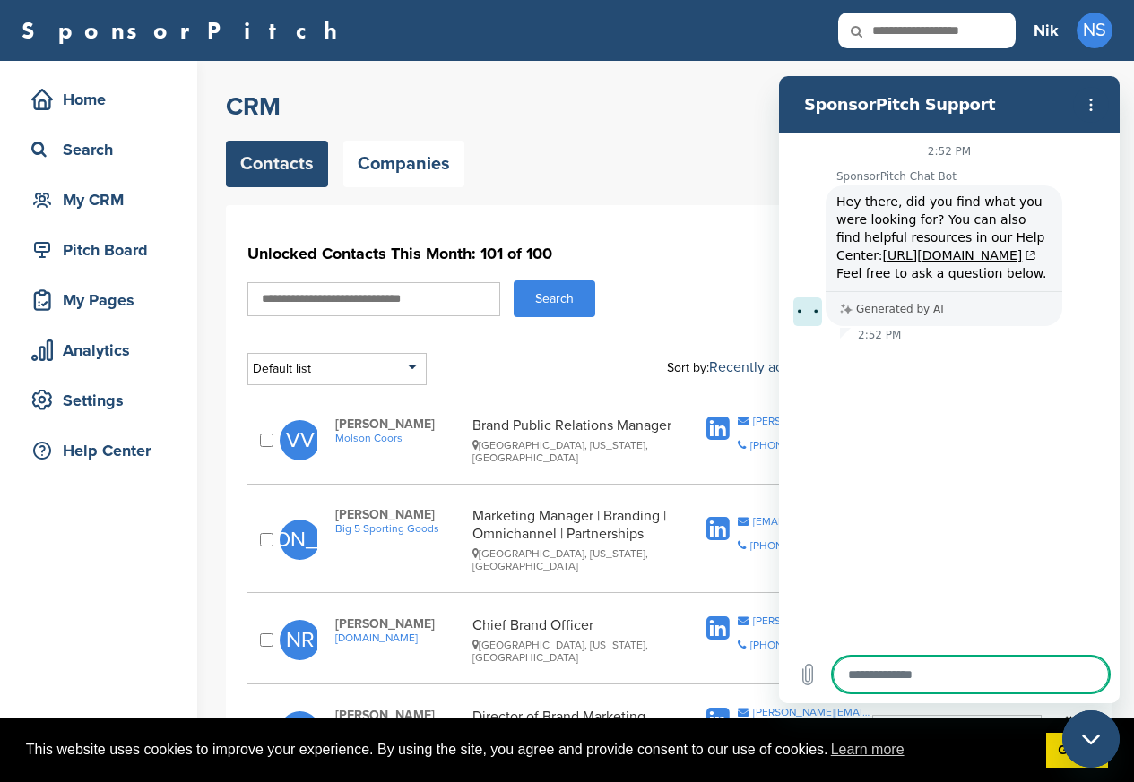
click at [1083, 741] on icon "Close messaging window" at bounding box center [1091, 740] width 19 height 12
type textarea "*"
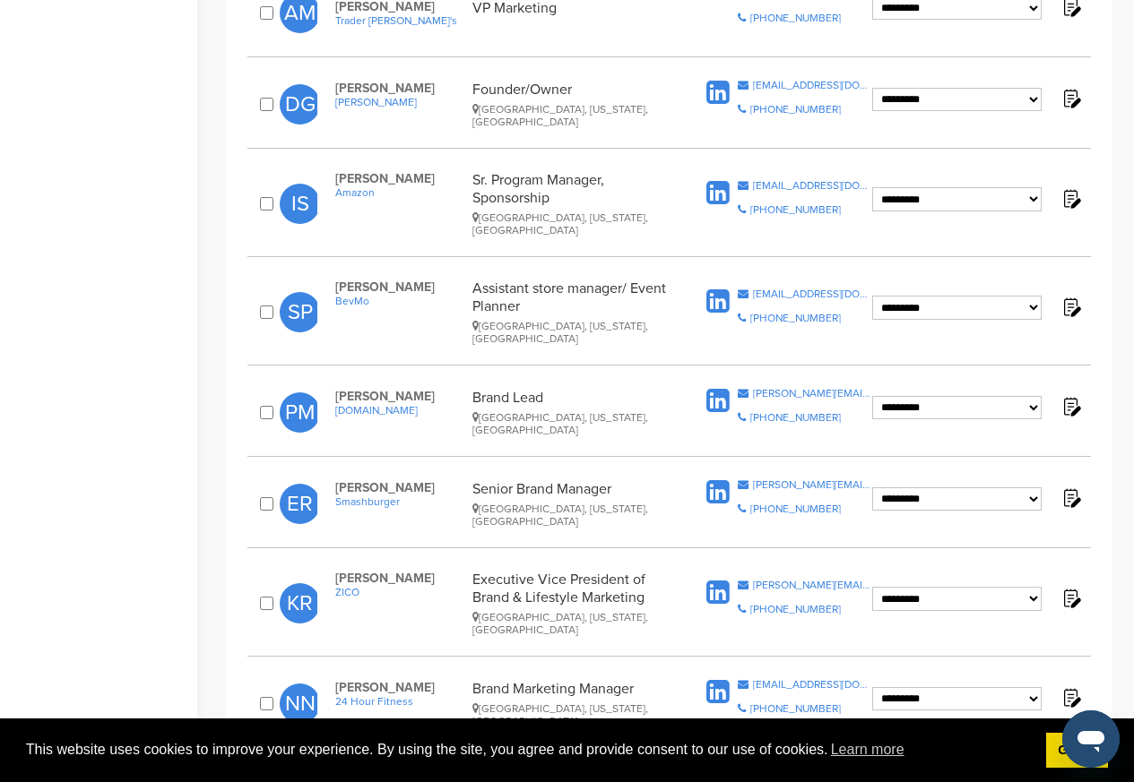
scroll to position [1290, 0]
